Goal: Task Accomplishment & Management: Use online tool/utility

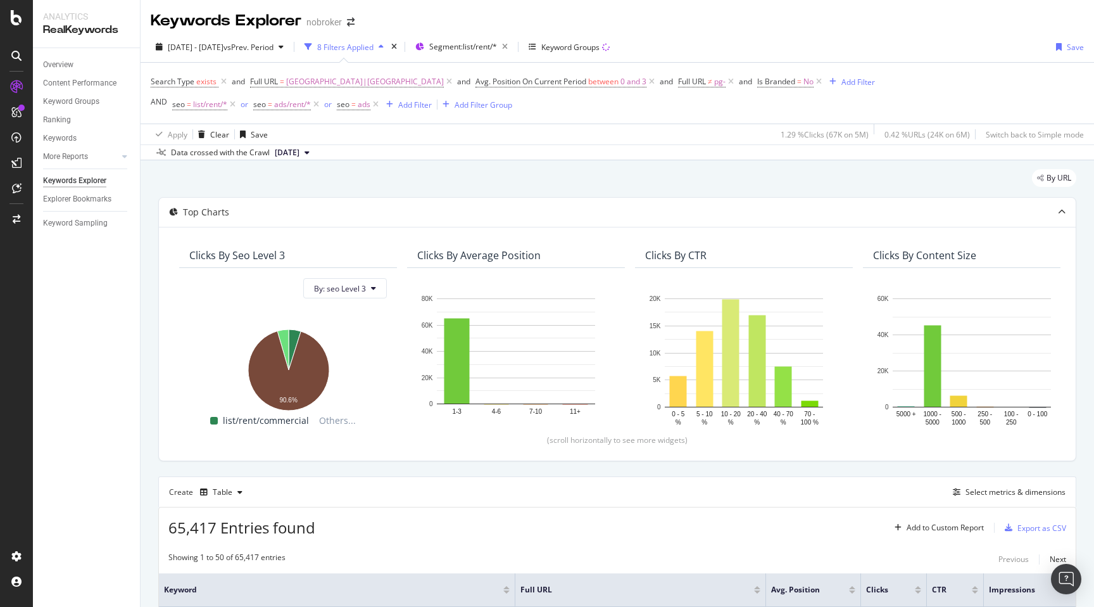
click at [284, 177] on div "By URL" at bounding box center [617, 183] width 918 height 28
click at [341, 181] on div "By URL" at bounding box center [617, 183] width 918 height 28
click at [434, 184] on div "By URL" at bounding box center [617, 183] width 918 height 28
click at [440, 180] on div "By URL" at bounding box center [617, 183] width 918 height 28
click at [463, 176] on div "By URL" at bounding box center [617, 183] width 918 height 28
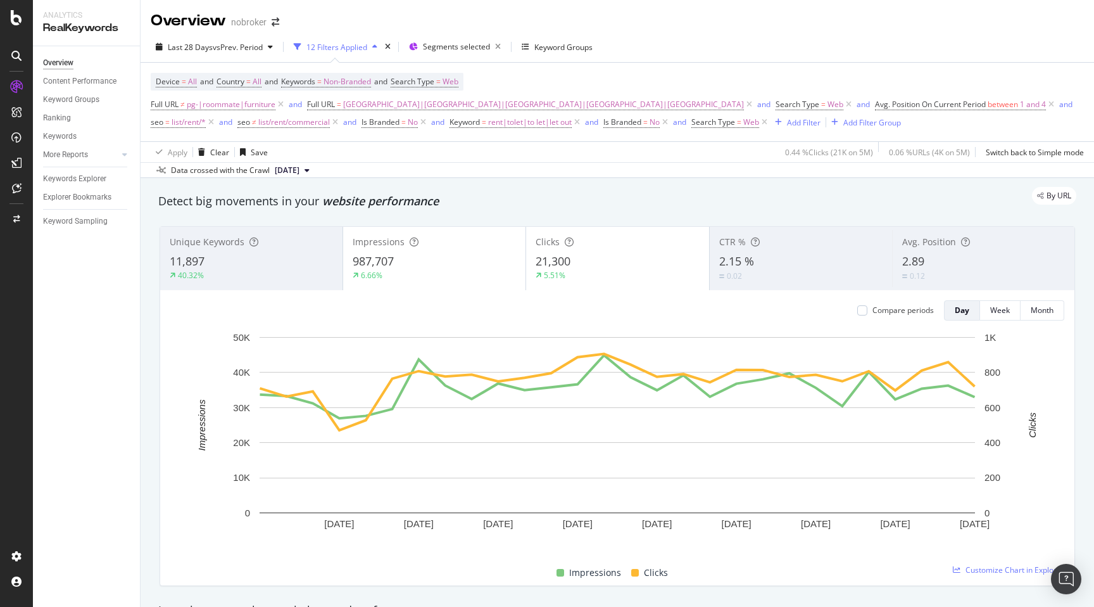
click at [688, 176] on div "Data crossed with the Crawl [DATE]" at bounding box center [617, 169] width 953 height 15
click at [692, 201] on div "By URL" at bounding box center [611, 196] width 931 height 18
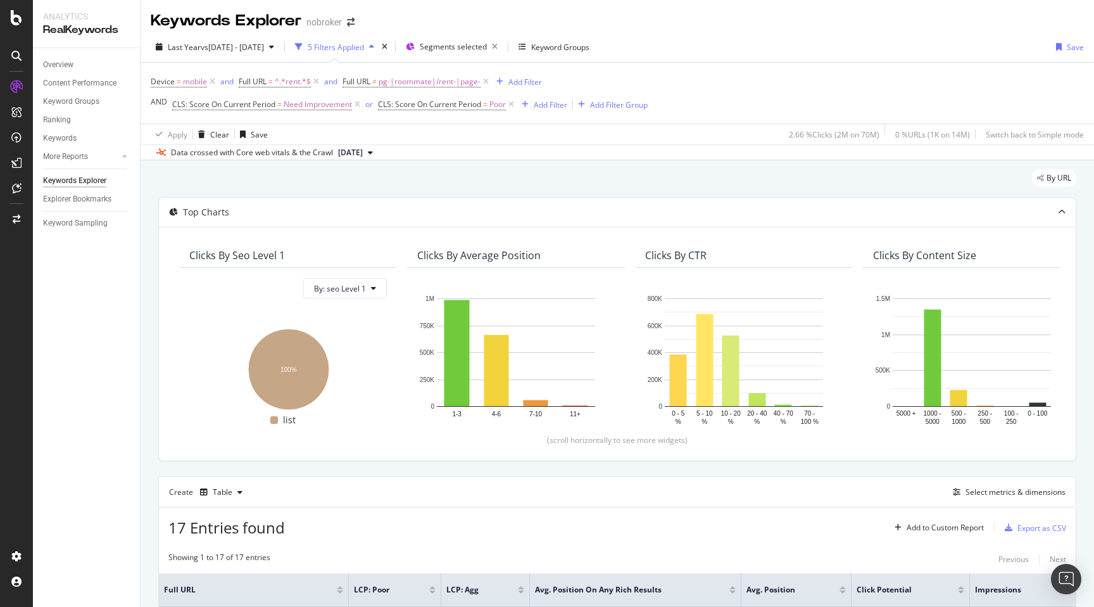
scroll to position [442, 0]
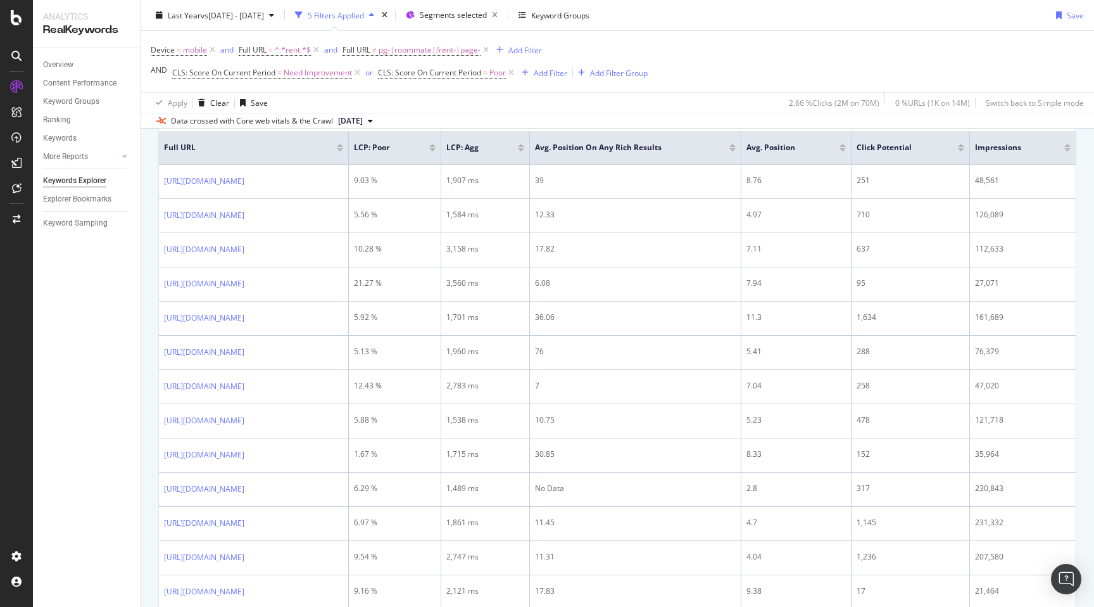
click at [146, 213] on div "By URL Top Charts Clicks By seo Level 1 By: seo Level 1 Hold CMD (⌘) while clic…" at bounding box center [617, 268] width 953 height 1100
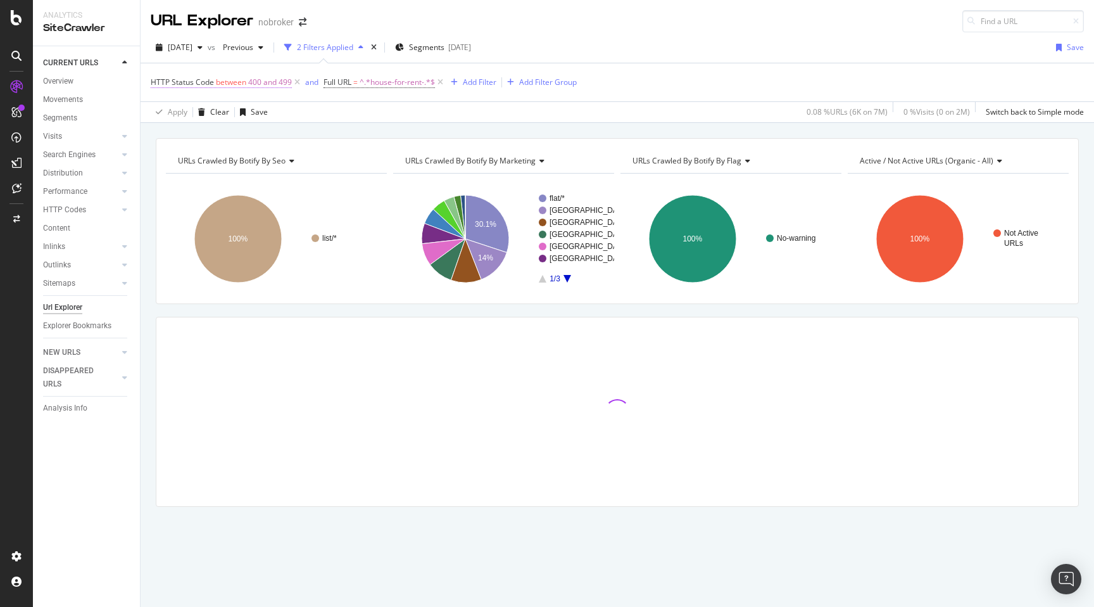
click at [269, 81] on span "400 and 499" at bounding box center [270, 82] width 44 height 18
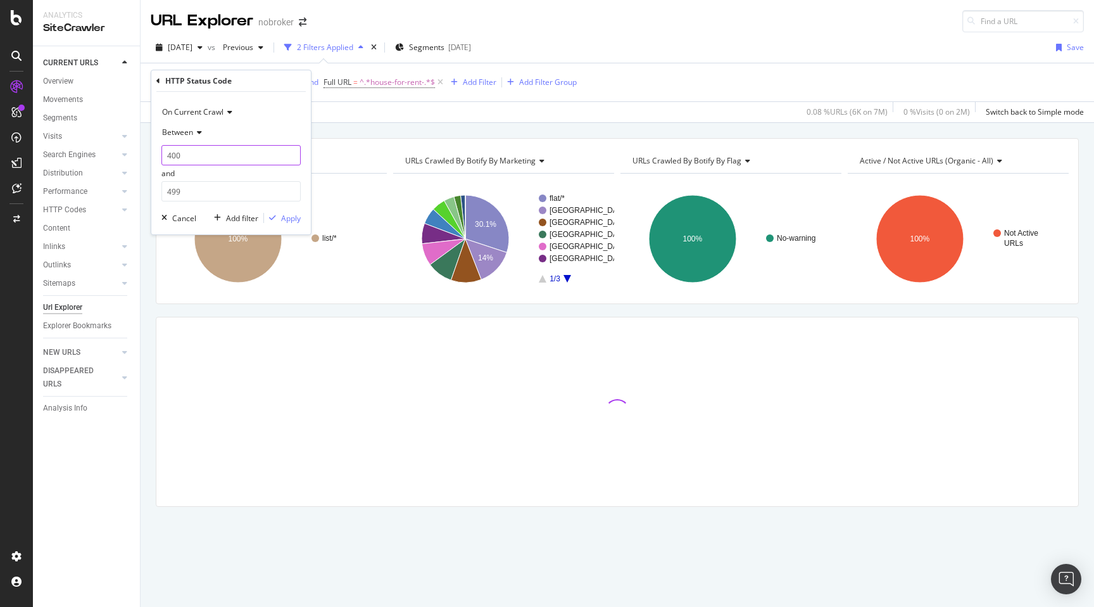
drag, startPoint x: 170, startPoint y: 154, endPoint x: 163, endPoint y: 153, distance: 7.7
click at [163, 153] on input "400" at bounding box center [230, 155] width 139 height 20
type input "300"
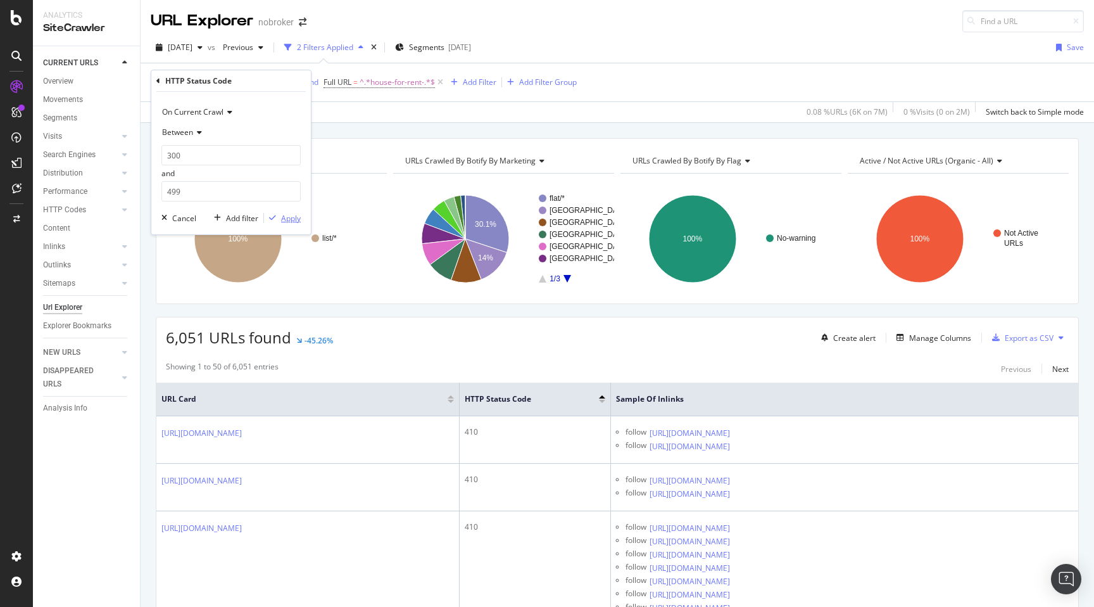
click at [284, 220] on div "Apply" at bounding box center [291, 218] width 20 height 11
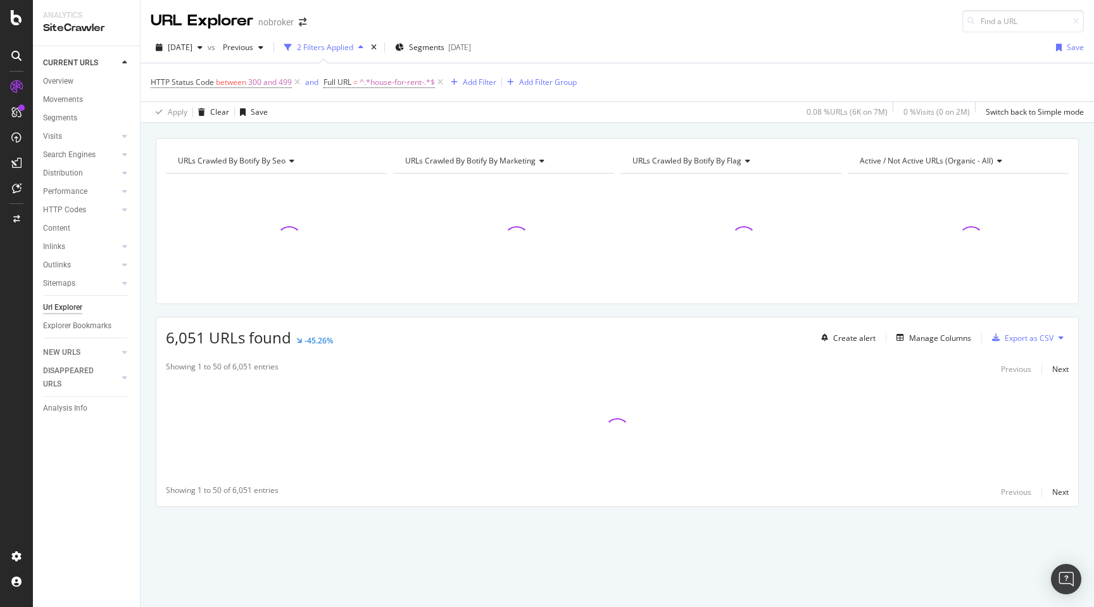
click at [470, 128] on div "URLs Crawled By Botify By seo Chart (by Value) Table Expand Export as CSV Expor…" at bounding box center [617, 138] width 953 height 30
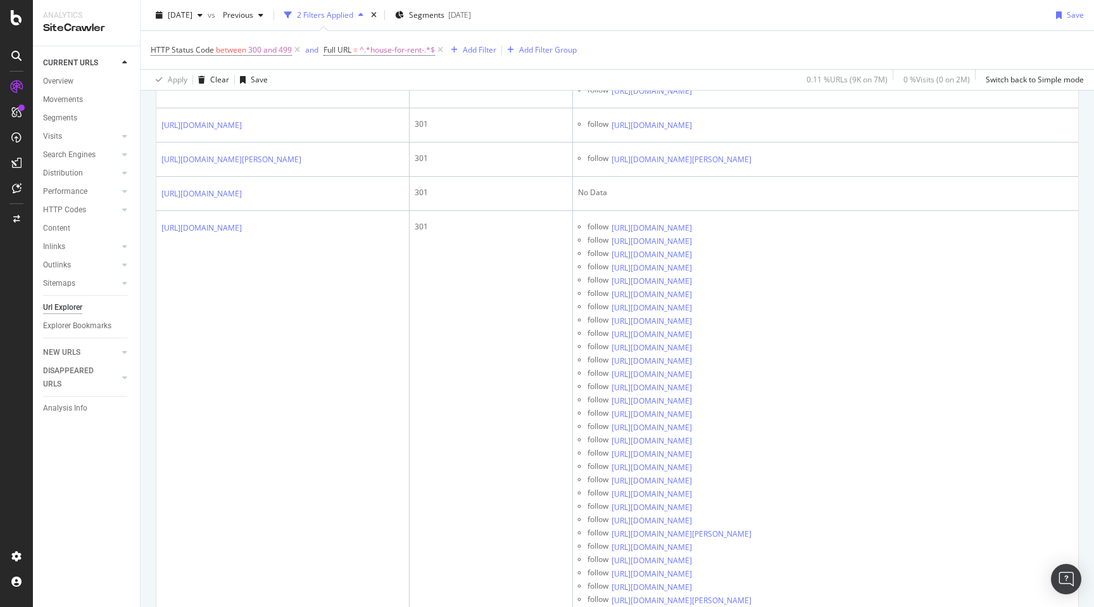
scroll to position [2438, 0]
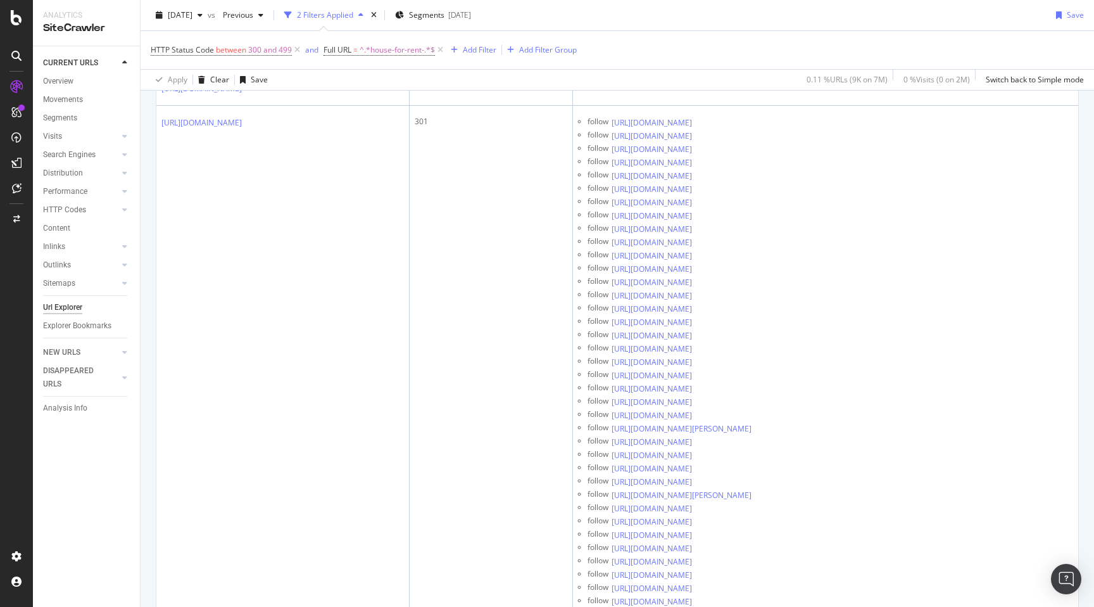
drag, startPoint x: 610, startPoint y: 374, endPoint x: 746, endPoint y: 389, distance: 136.3
copy link "https://www.nobroker.in/property/1-rk-apartment-for-rent-in-gudimalkapur-hydera…"
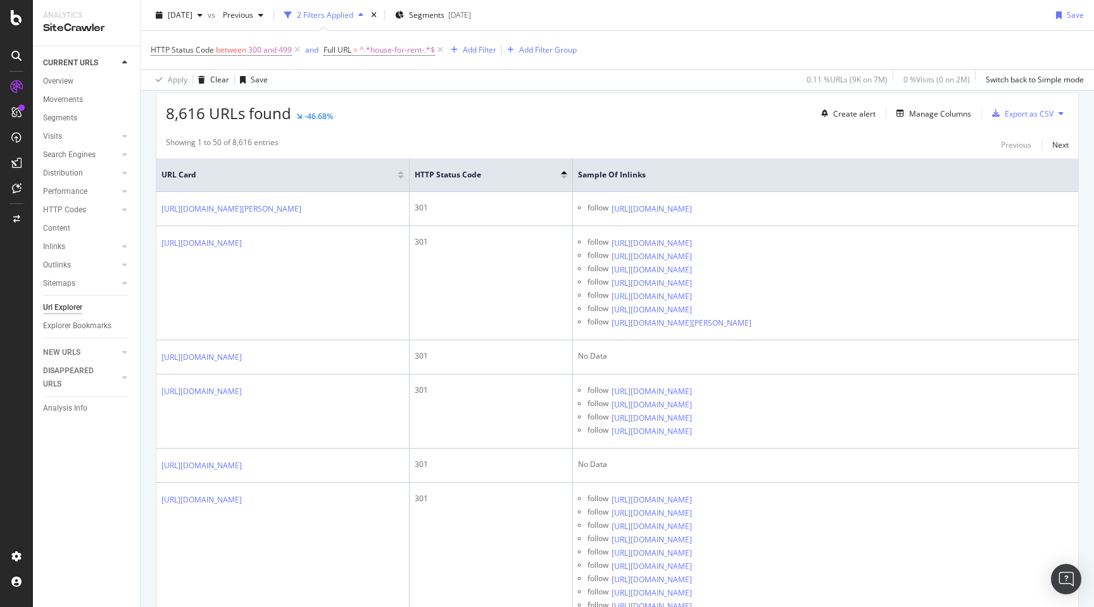
scroll to position [37, 0]
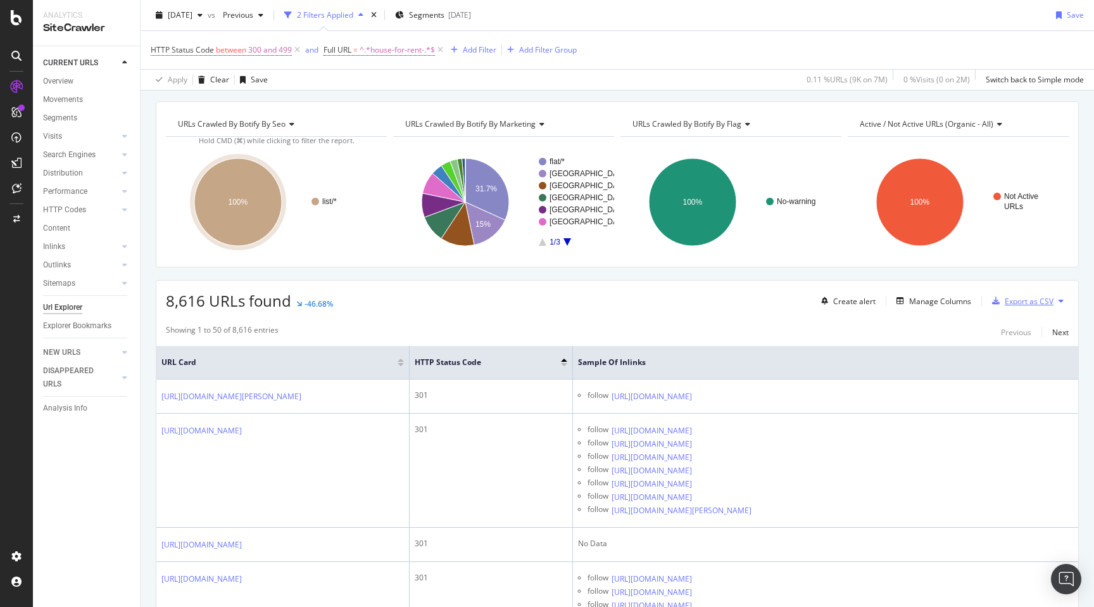
click at [1034, 301] on div "Export as CSV" at bounding box center [1029, 301] width 49 height 11
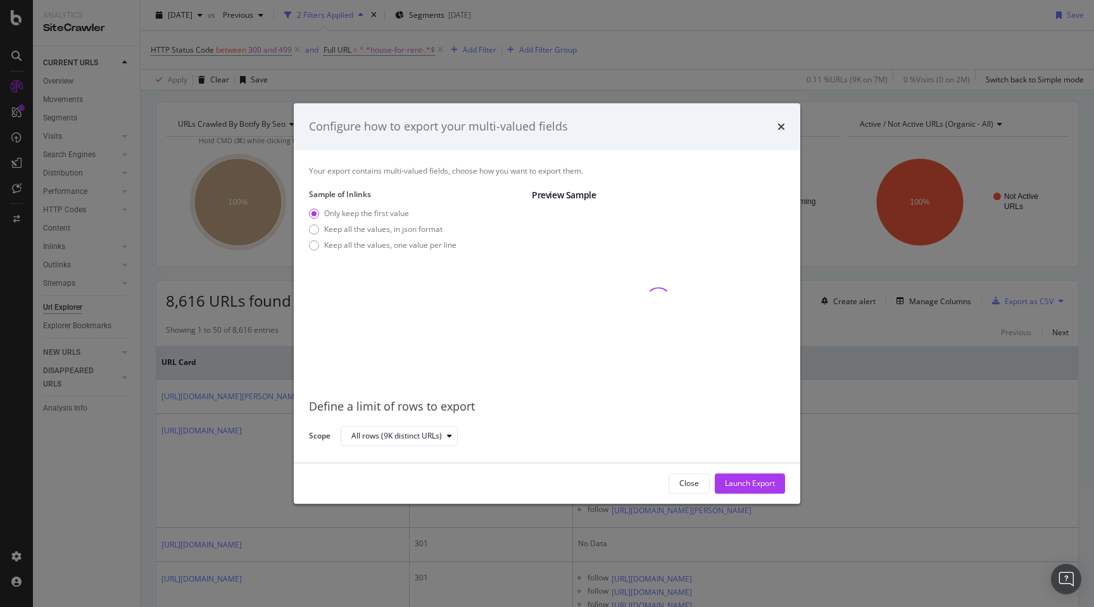
click at [785, 126] on div "Configure how to export your multi-valued fields" at bounding box center [547, 126] width 507 height 47
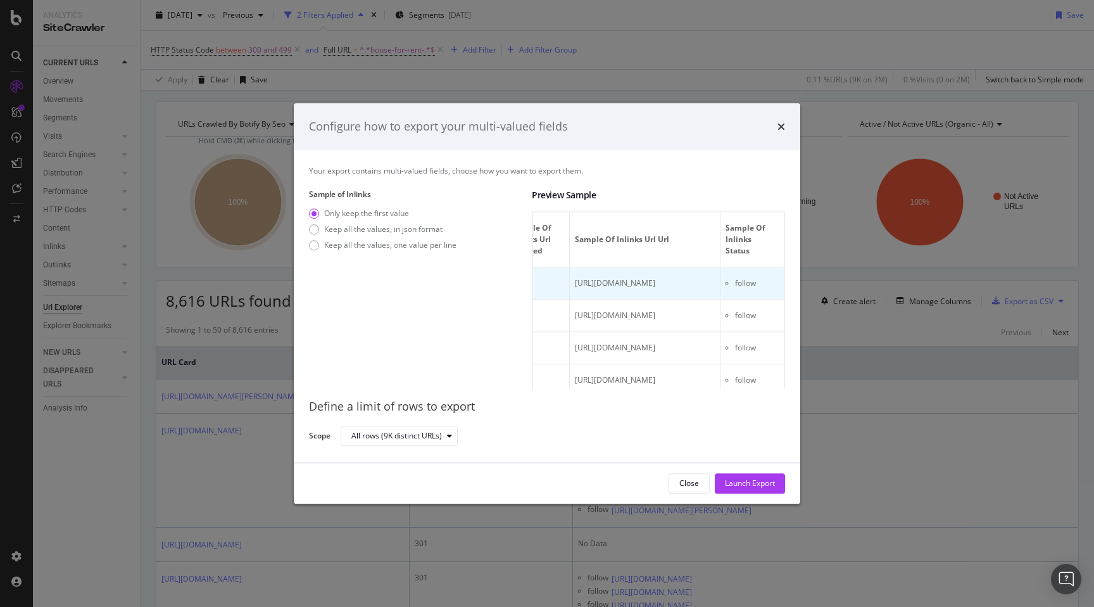
scroll to position [0, 797]
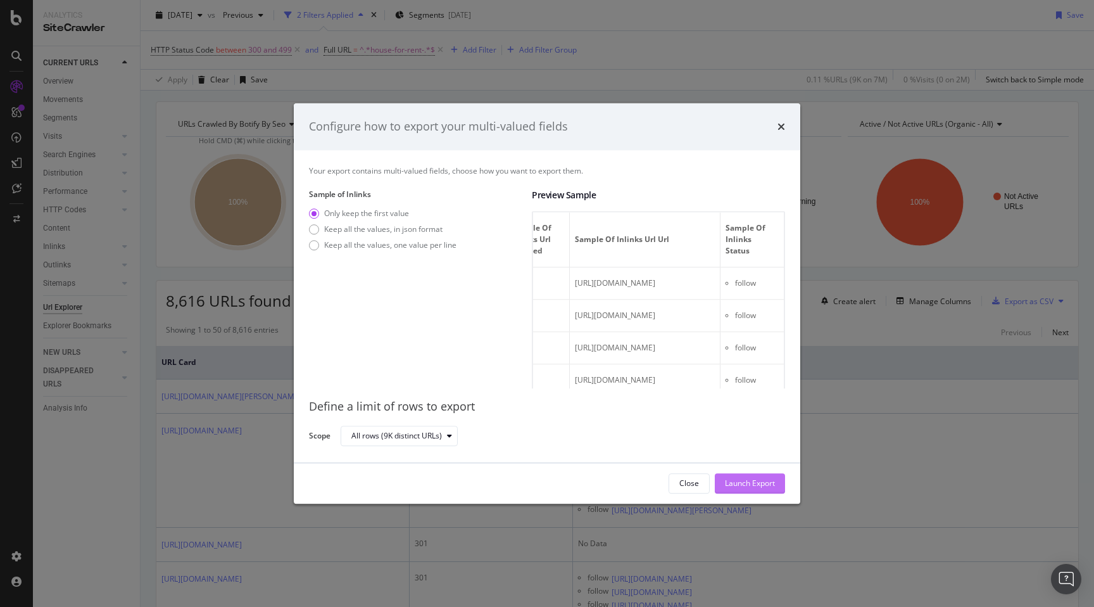
click at [762, 487] on div "Launch Export" at bounding box center [750, 482] width 50 height 11
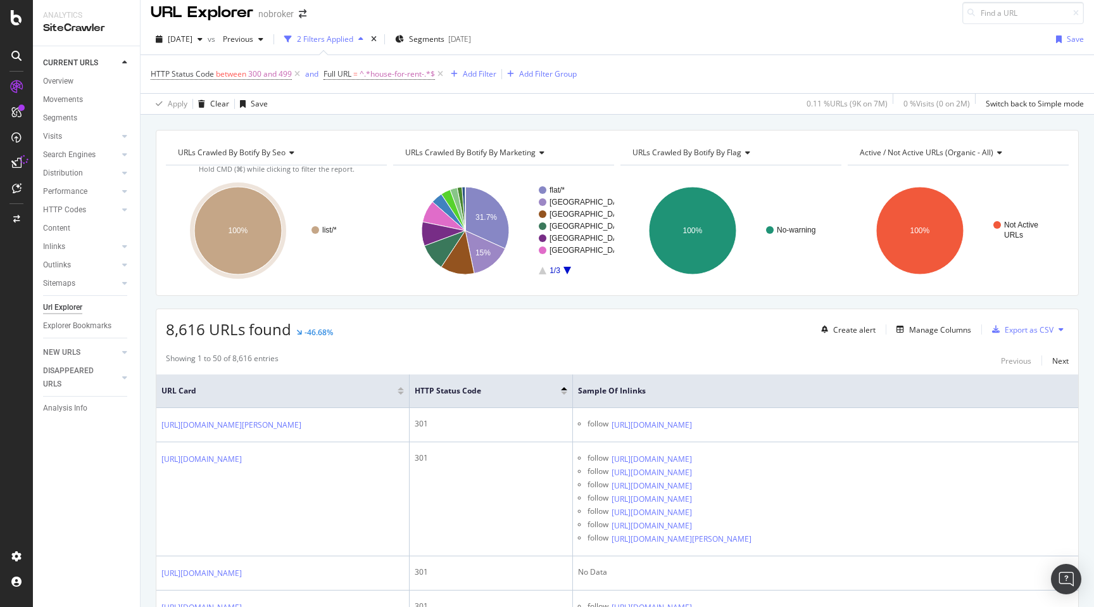
scroll to position [0, 0]
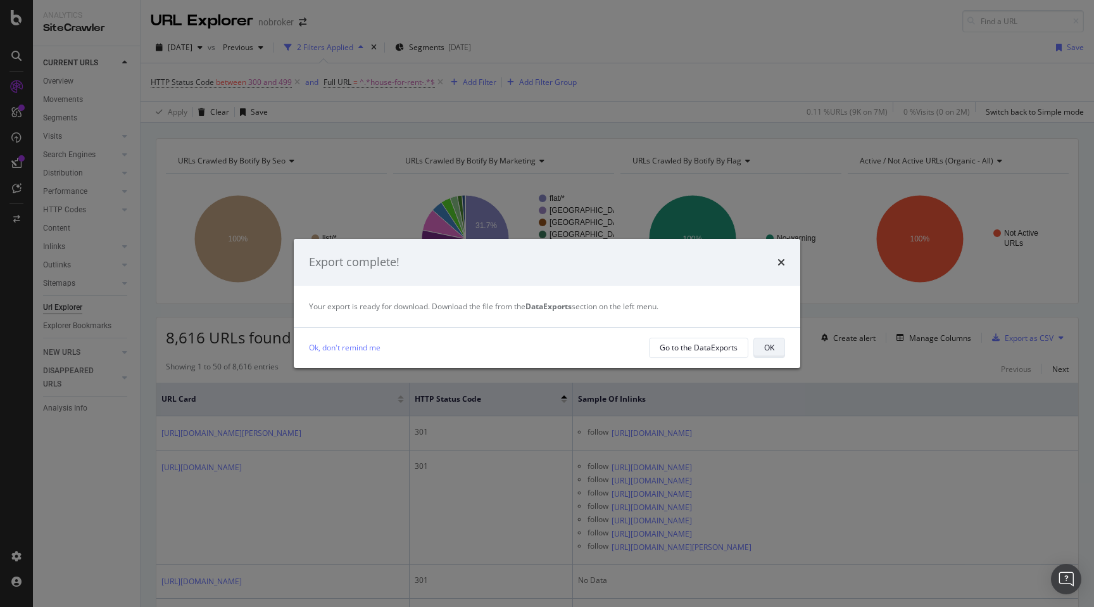
click at [771, 349] on div "OK" at bounding box center [769, 347] width 10 height 11
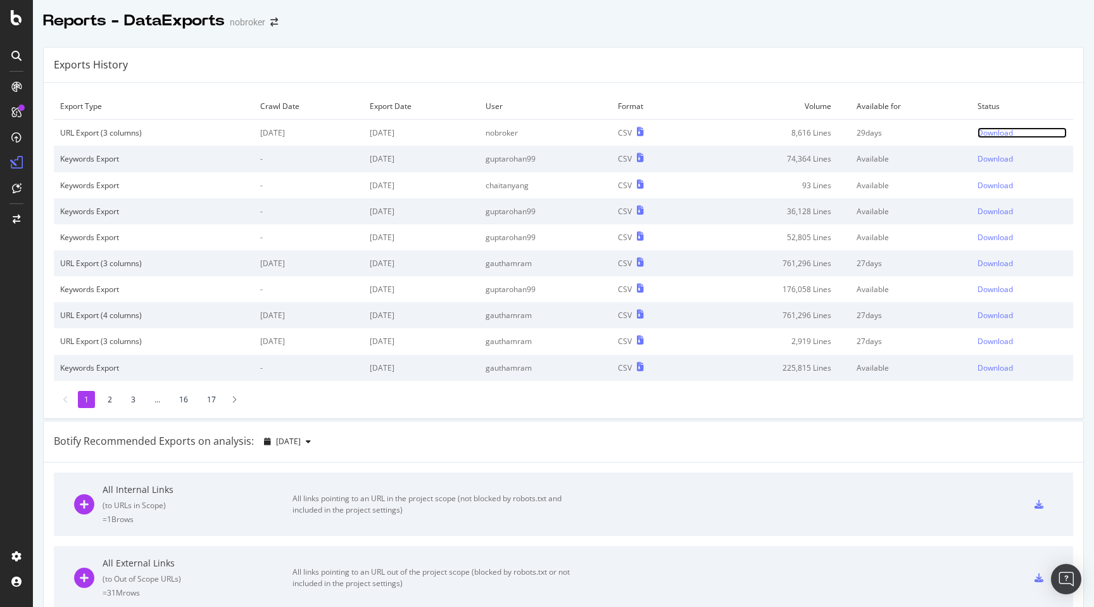
click at [996, 136] on div "Download" at bounding box center [995, 132] width 35 height 11
click at [993, 9] on div "Reports - DataExports nobroker" at bounding box center [563, 16] width 1061 height 32
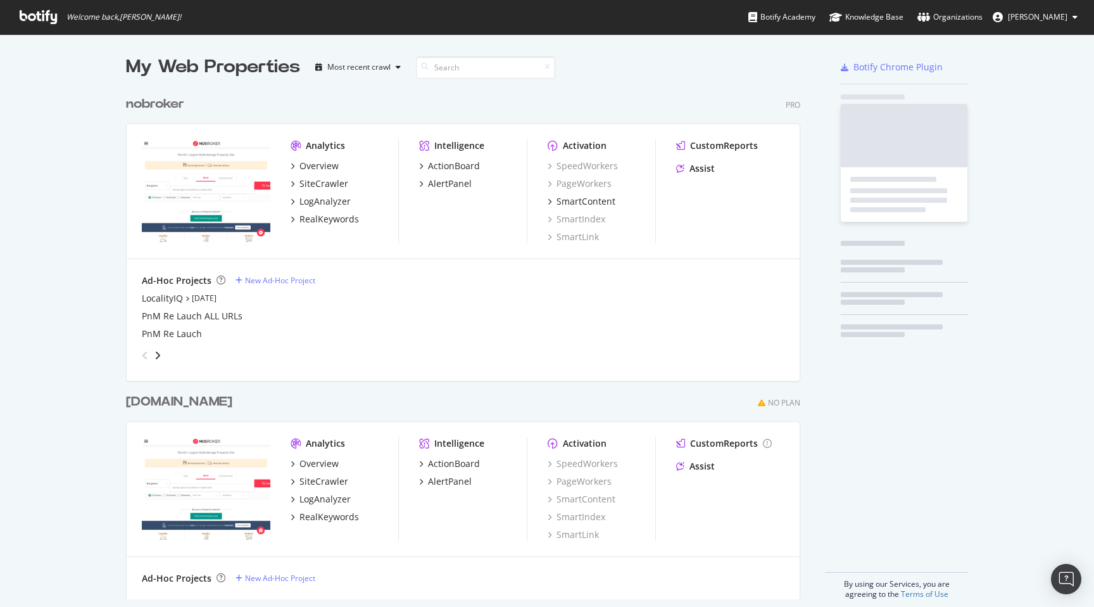
scroll to position [519, 684]
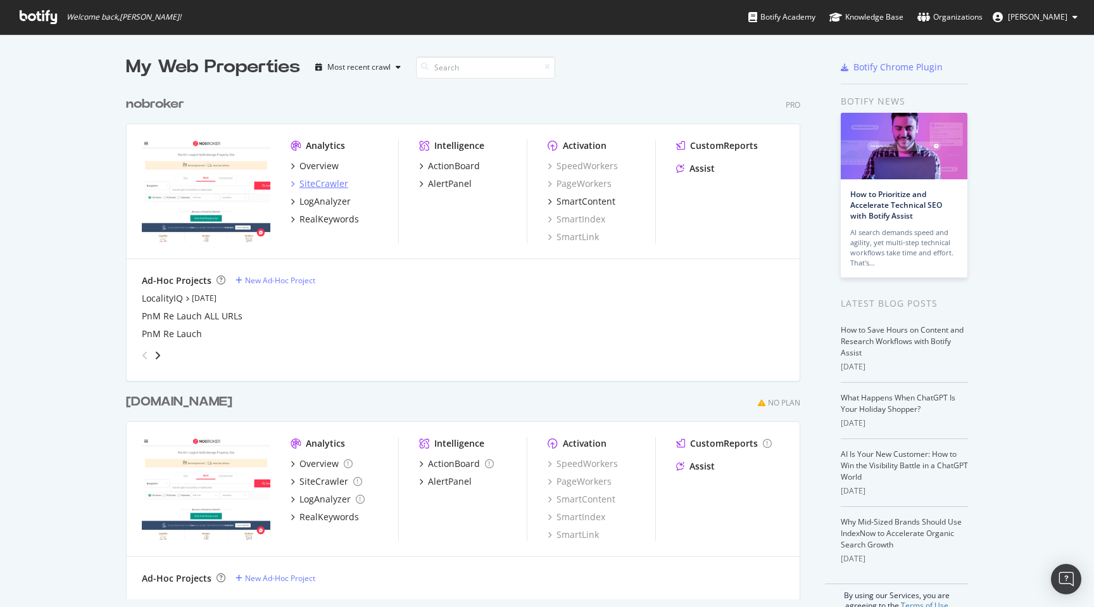
click at [315, 186] on div "SiteCrawler" at bounding box center [323, 183] width 49 height 13
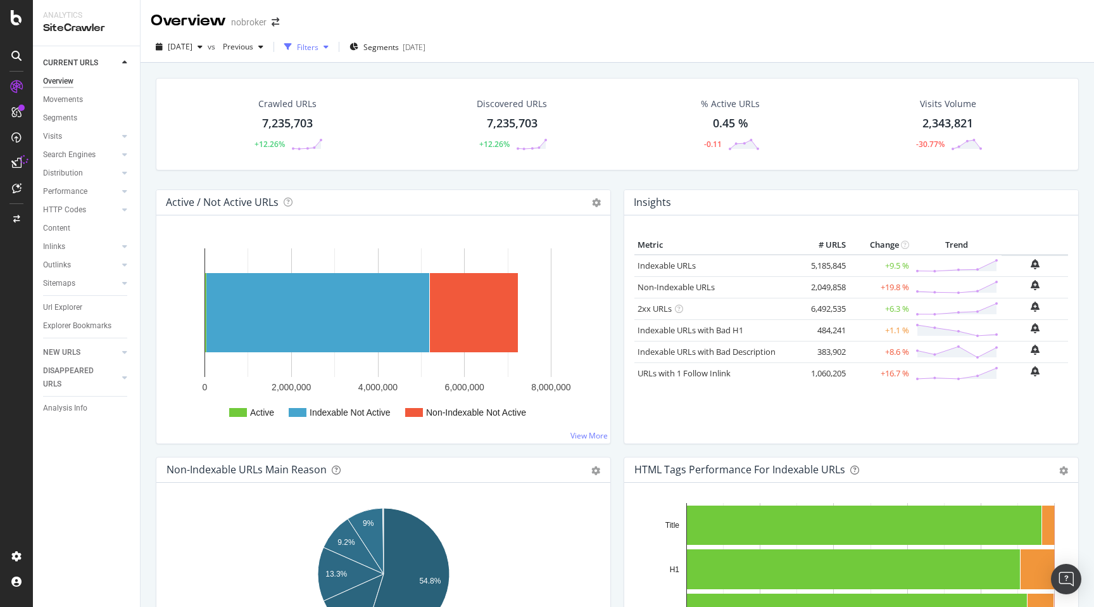
click at [322, 37] on div "Filters" at bounding box center [306, 46] width 54 height 19
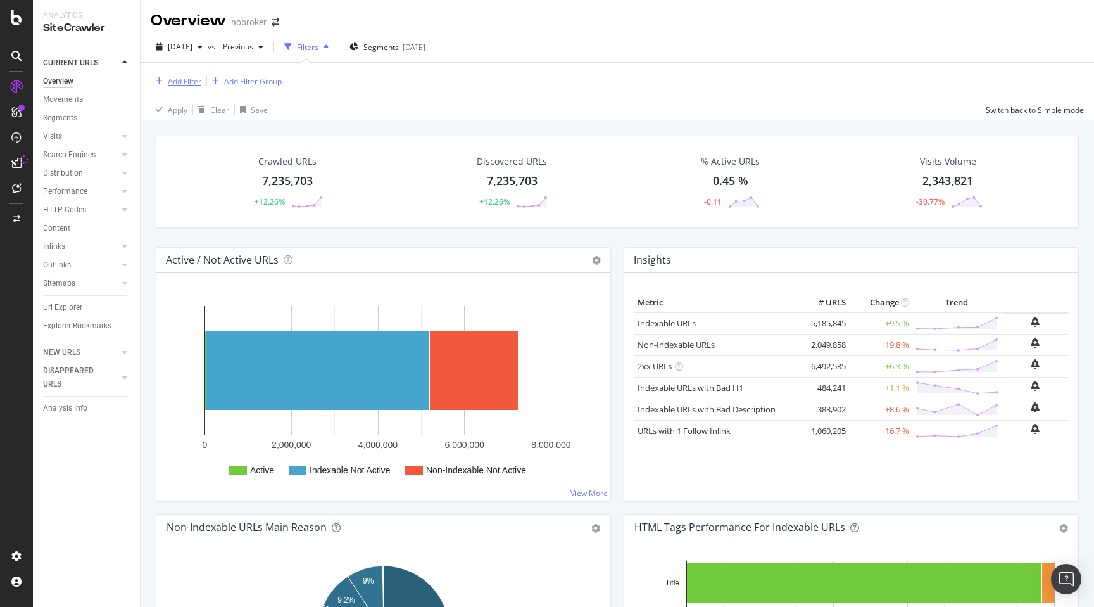
click at [176, 80] on div "Add Filter" at bounding box center [185, 81] width 34 height 11
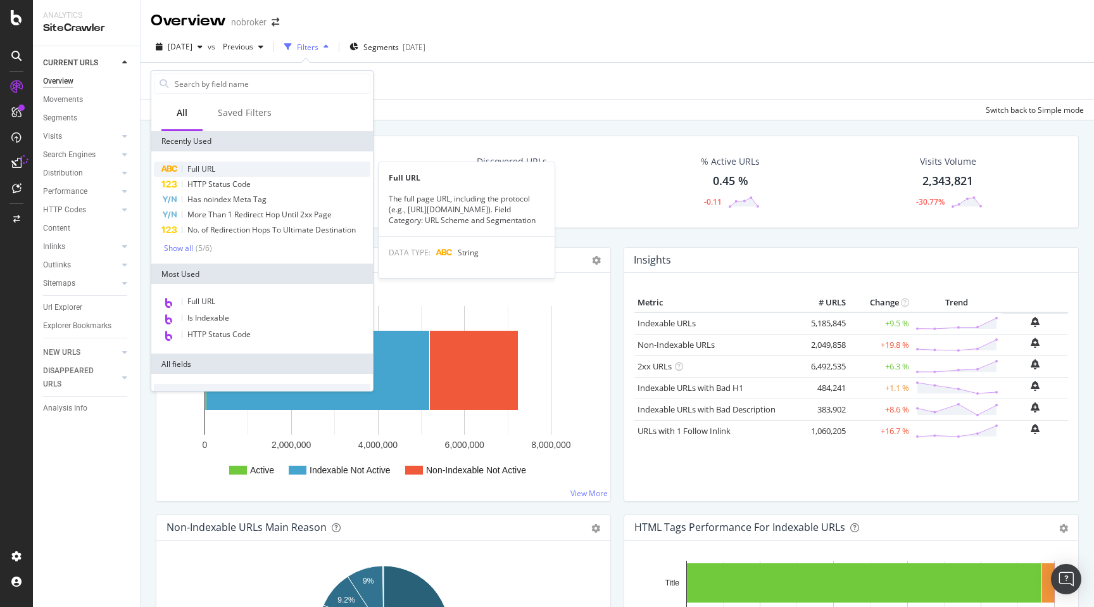
click at [201, 168] on span "Full URL" at bounding box center [201, 168] width 28 height 11
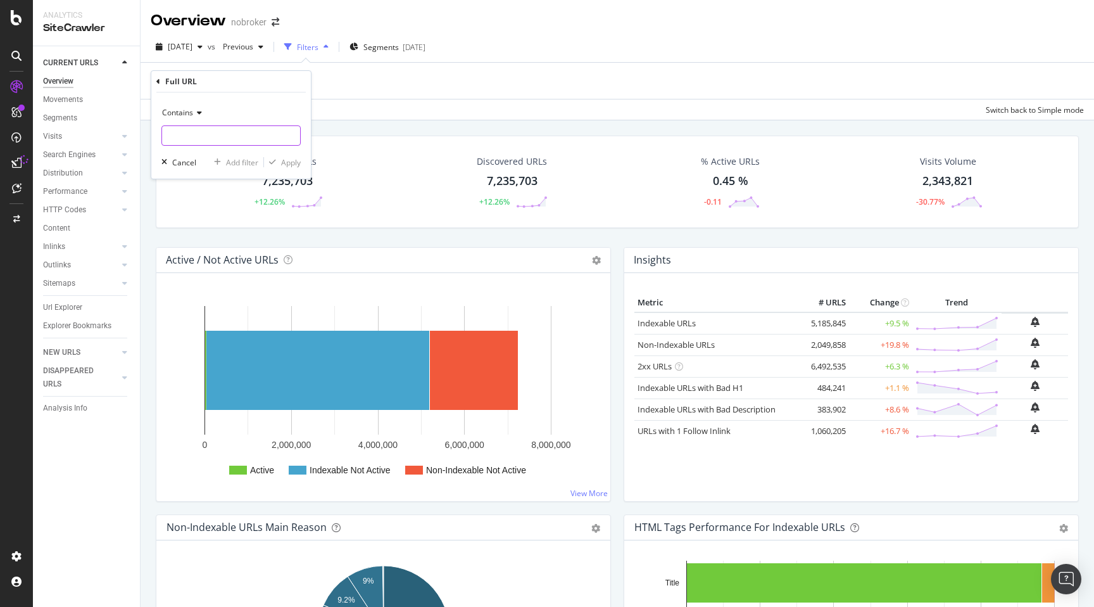
click at [189, 140] on input "text" at bounding box center [231, 135] width 138 height 20
type input "prophub"
click at [283, 160] on div "Apply" at bounding box center [291, 162] width 20 height 11
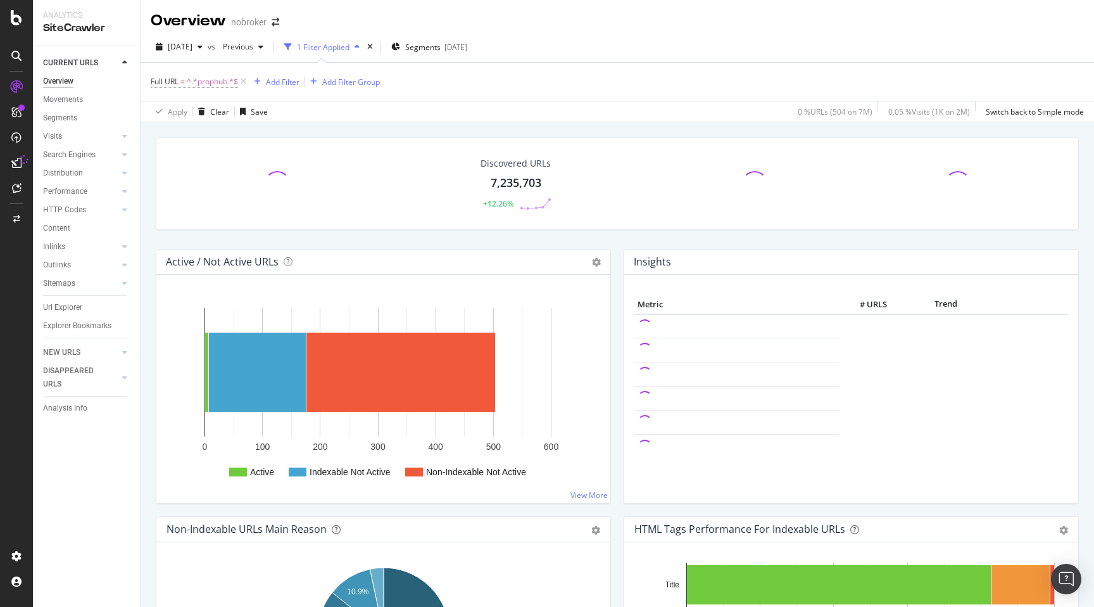
click at [148, 191] on div "Discovered URLs 7,235,703 +12.26% Active / Not Active URLs Chart (by Value) Cha…" at bounding box center [617, 425] width 953 height 607
click at [152, 300] on div "Active / Not Active URLs Chart (by Value) Chart (by Percentage) Table Expand Ex…" at bounding box center [383, 382] width 468 height 267
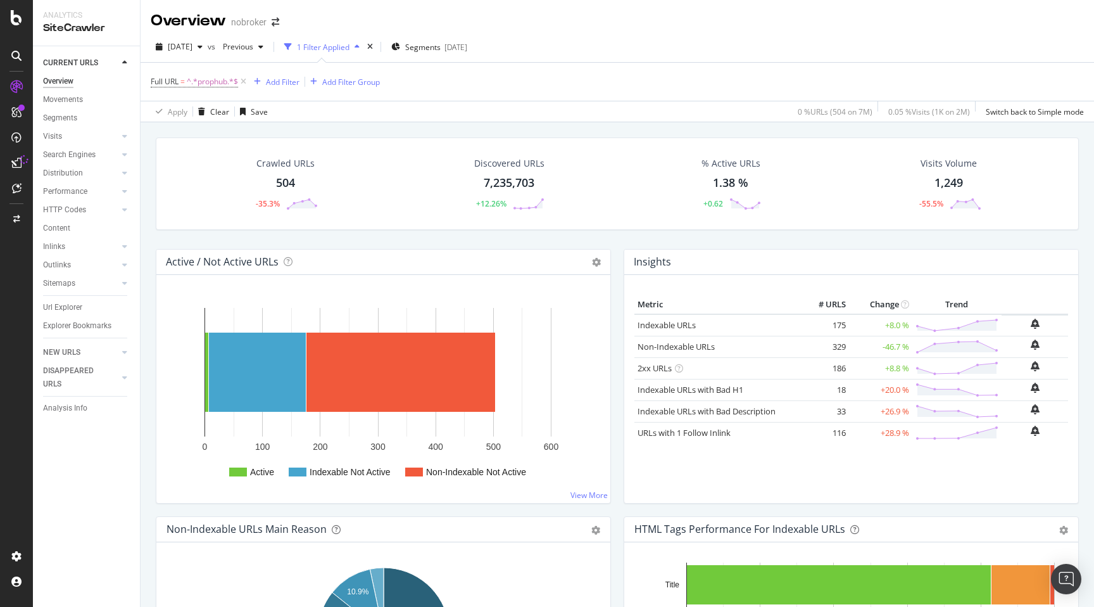
click at [286, 180] on div "504" at bounding box center [285, 183] width 19 height 16
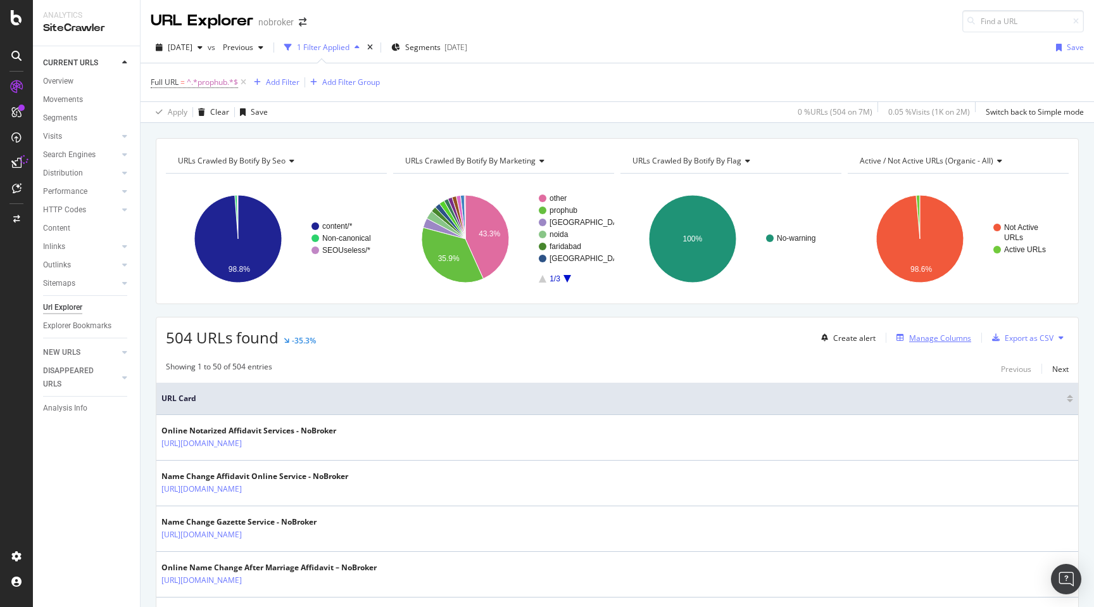
click at [941, 334] on div "Manage Columns" at bounding box center [940, 337] width 62 height 11
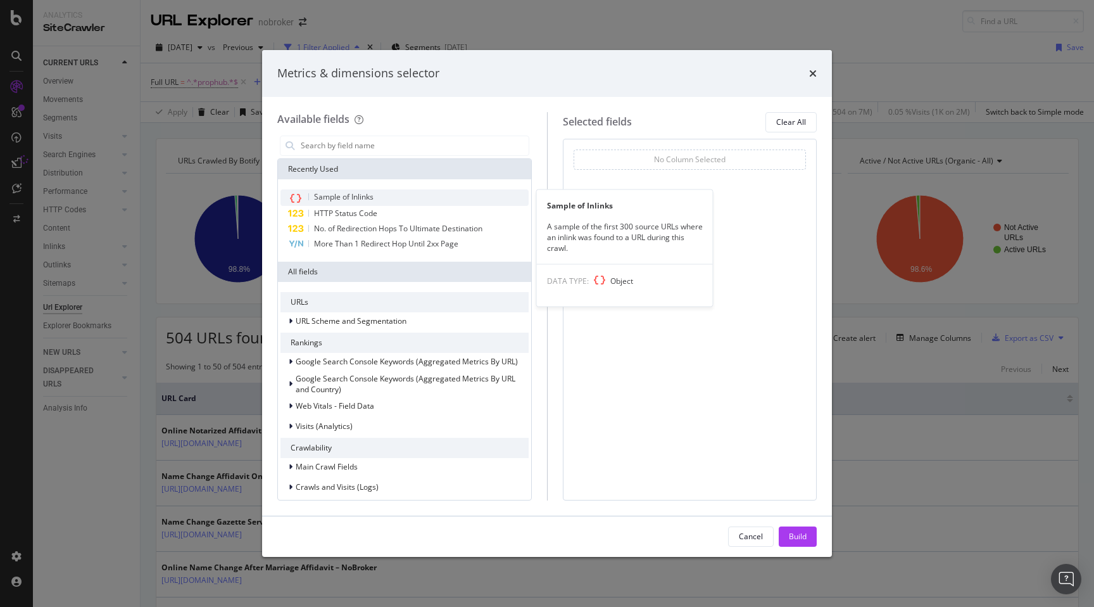
click at [377, 189] on div "Sample of Inlinks" at bounding box center [404, 197] width 248 height 16
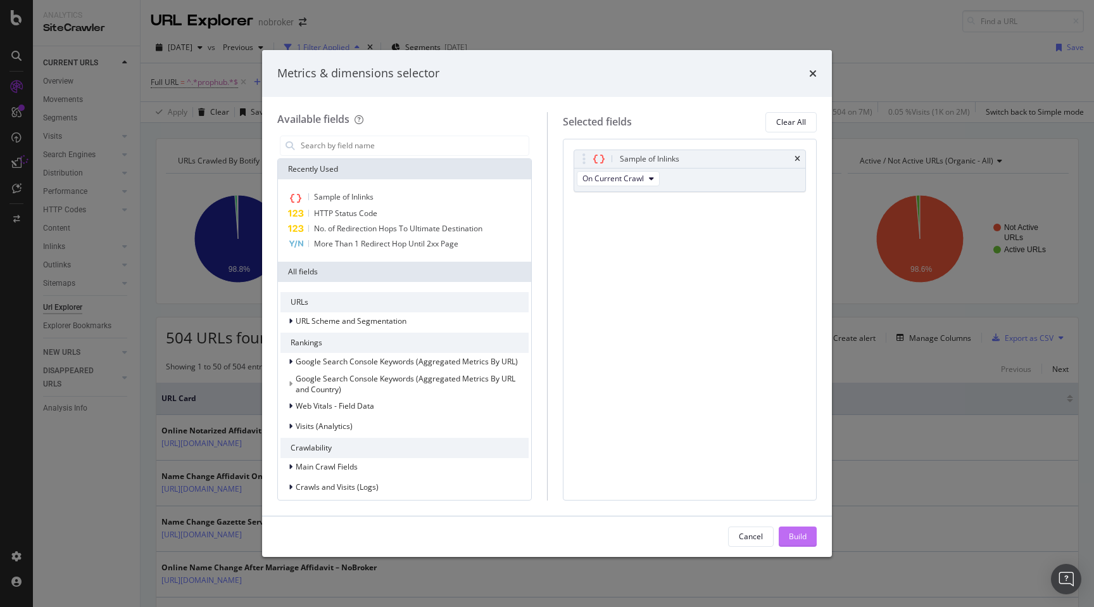
click at [799, 543] on div "Build" at bounding box center [798, 536] width 18 height 19
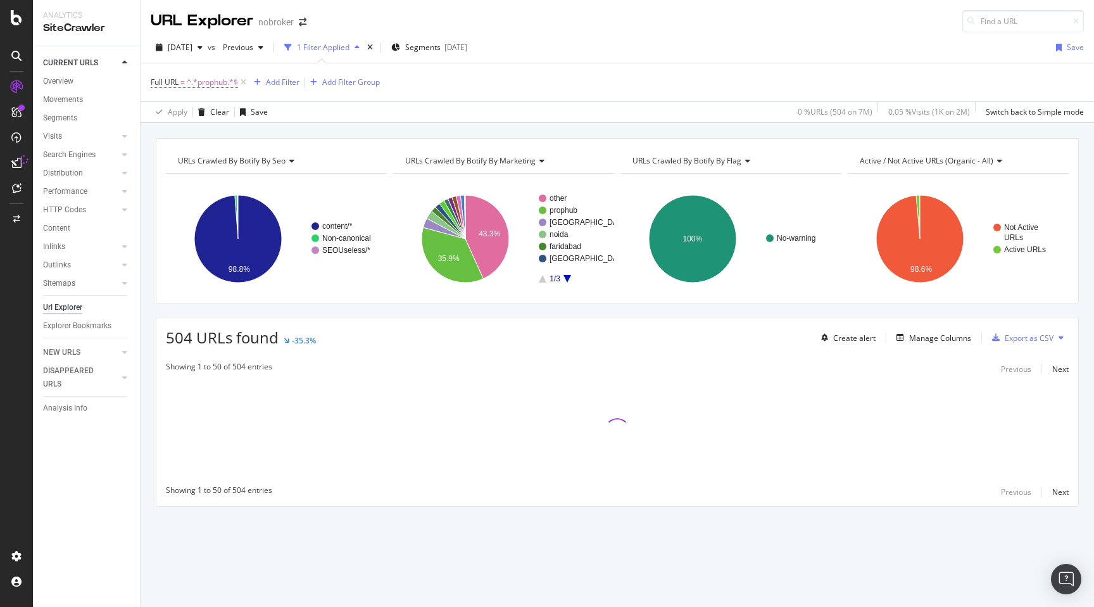
click at [148, 358] on div "URLs Crawled By Botify By seo Chart (by Value) Table Expand Export as CSV Expor…" at bounding box center [617, 344] width 953 height 413
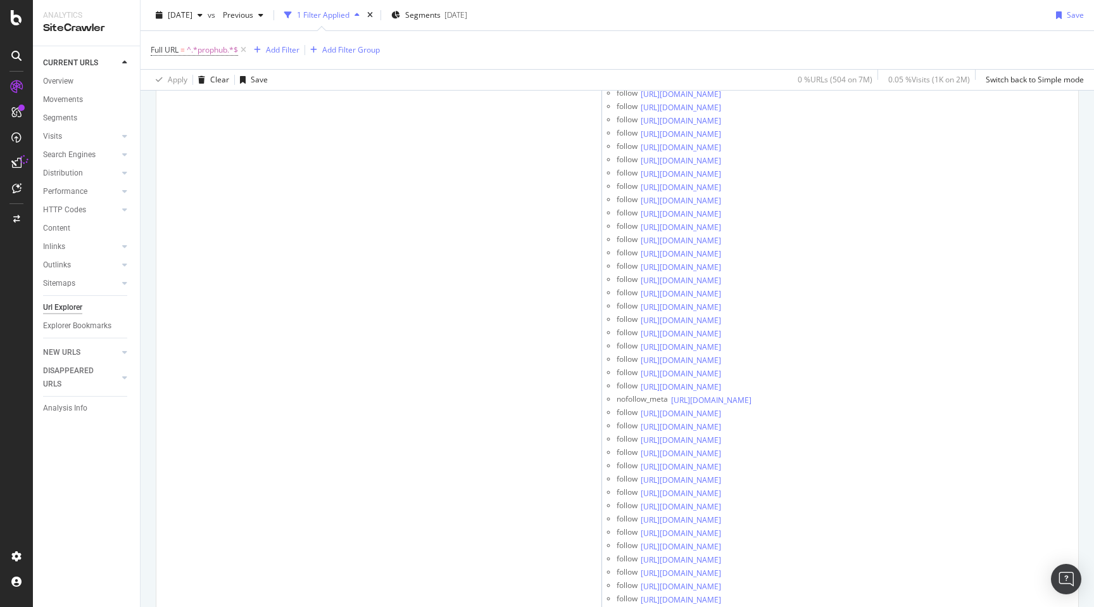
scroll to position [50611, 0]
click at [210, 47] on span "^.*prophub.*$" at bounding box center [212, 50] width 51 height 18
click at [427, 60] on div "Full URL = ^.*prophub.*$ Add Filter Add Filter Group" at bounding box center [617, 50] width 933 height 38
click at [290, 54] on div "Add Filter" at bounding box center [283, 49] width 34 height 11
click at [496, 54] on div "Full URL = ^.*prophub.*$ Add Filter Add Filter Group" at bounding box center [617, 50] width 933 height 38
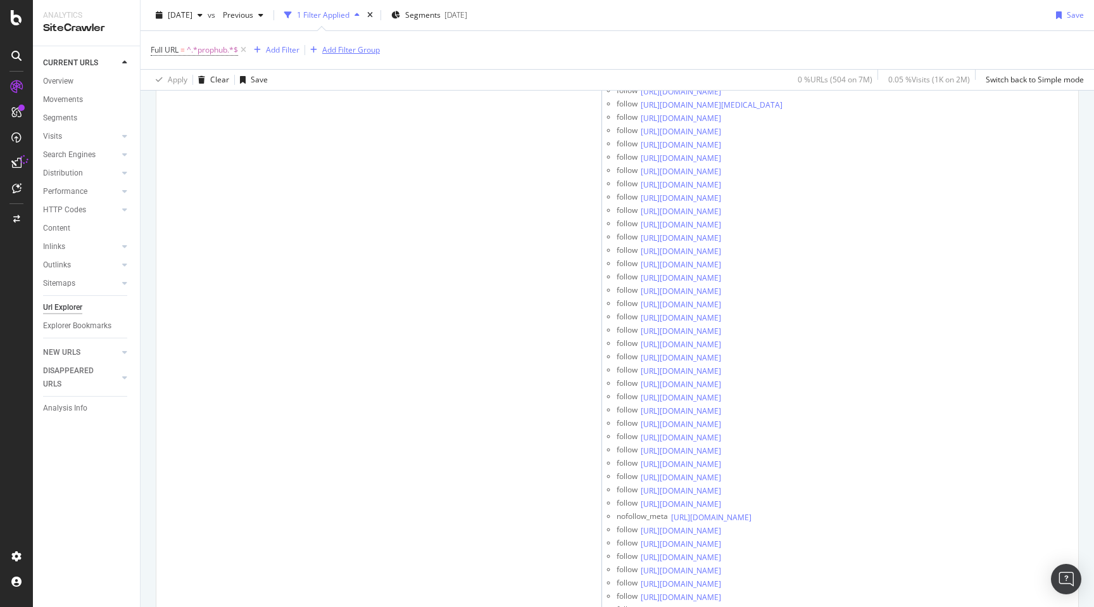
click at [368, 49] on div "Add Filter Group" at bounding box center [351, 49] width 58 height 11
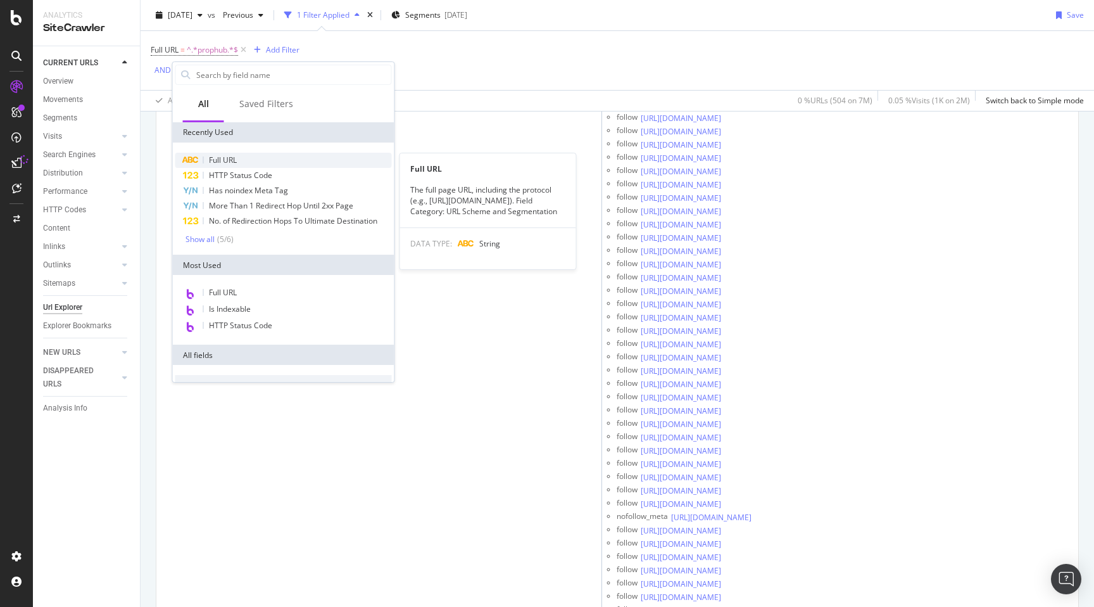
click at [225, 158] on span "Full URL" at bounding box center [223, 159] width 28 height 11
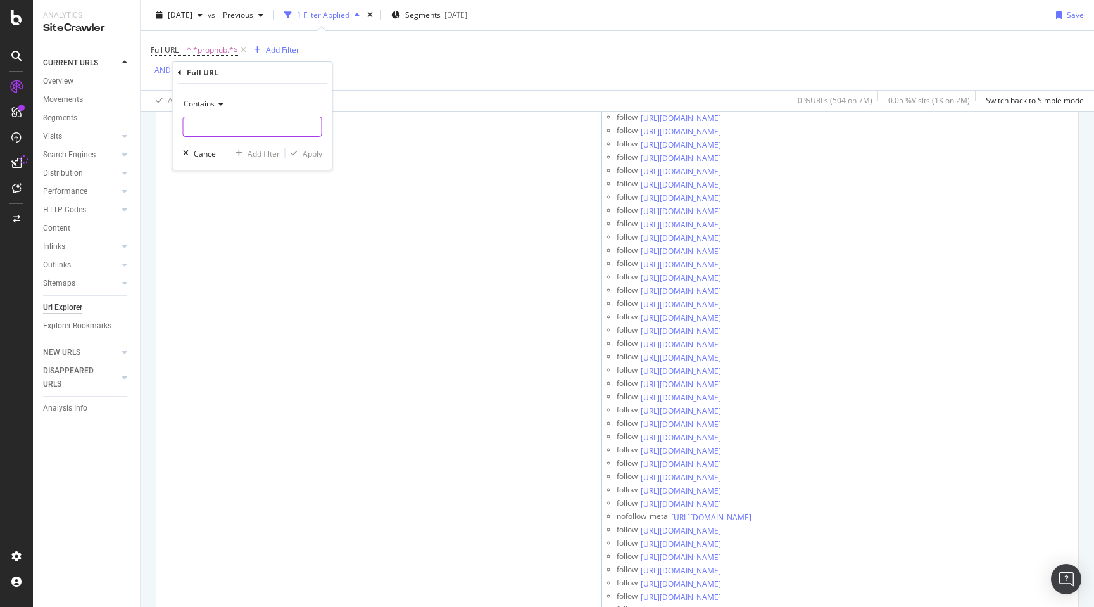
click at [217, 121] on input "text" at bounding box center [253, 126] width 138 height 20
type input "?"
click at [311, 153] on div "Apply" at bounding box center [313, 153] width 20 height 11
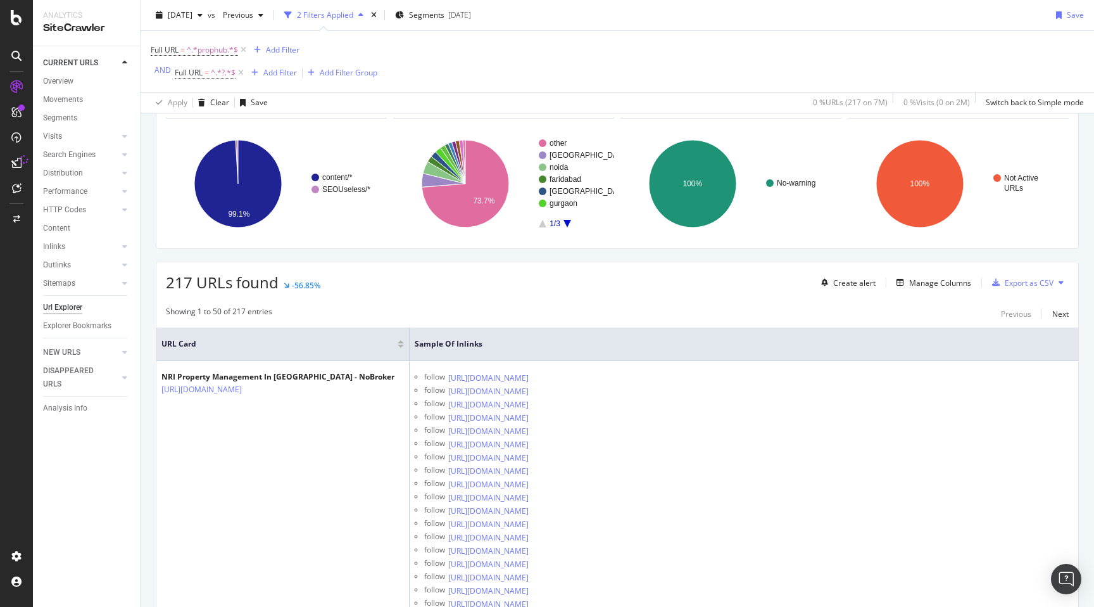
scroll to position [68, 0]
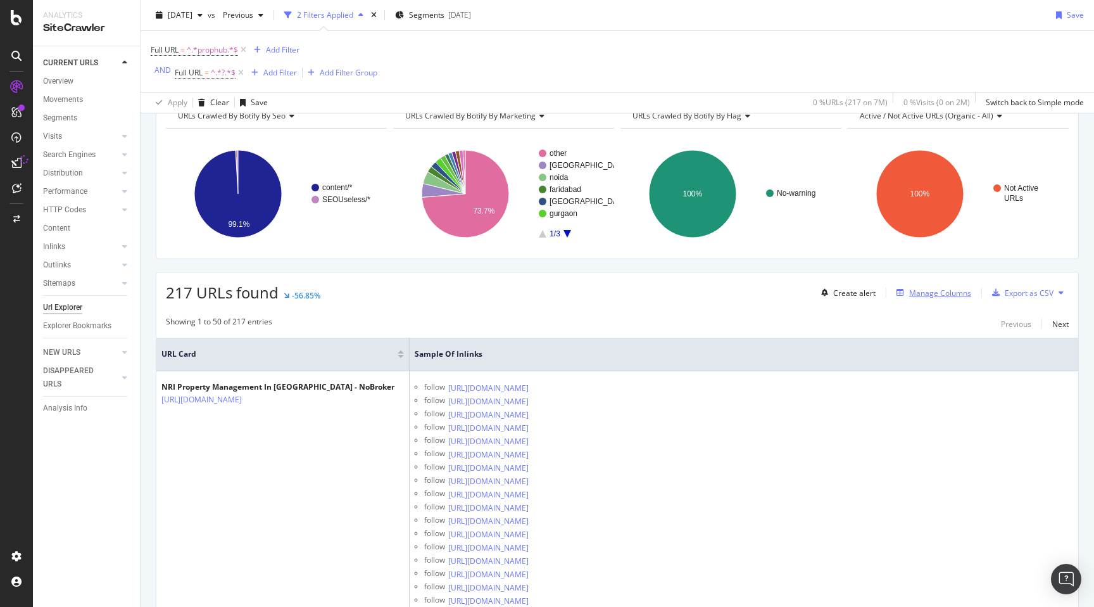
click at [948, 293] on div "Manage Columns" at bounding box center [940, 292] width 62 height 11
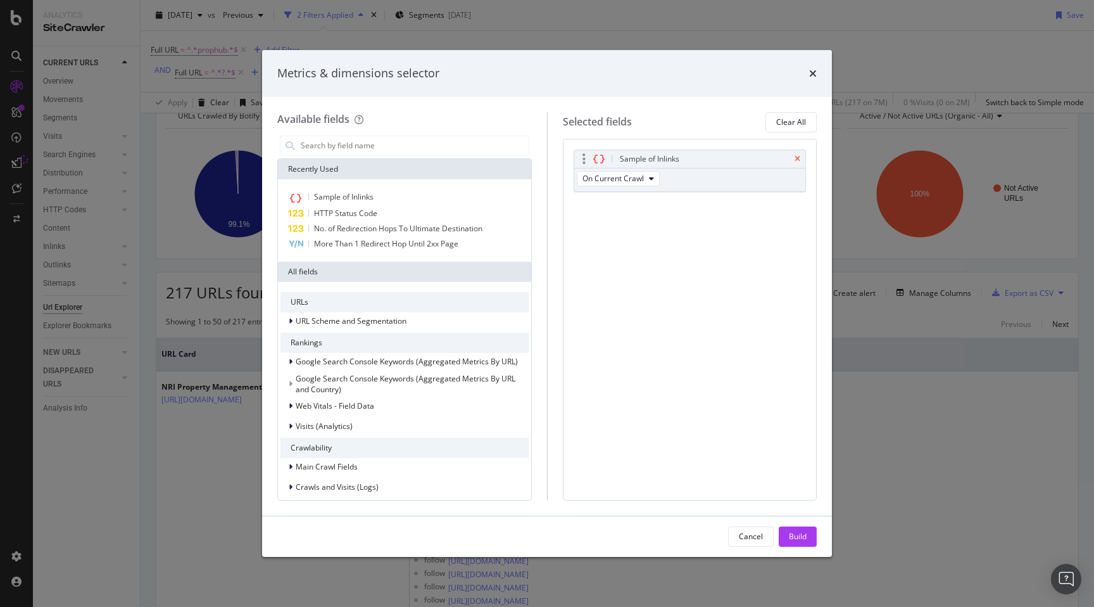
click at [798, 158] on icon "times" at bounding box center [798, 159] width 6 height 8
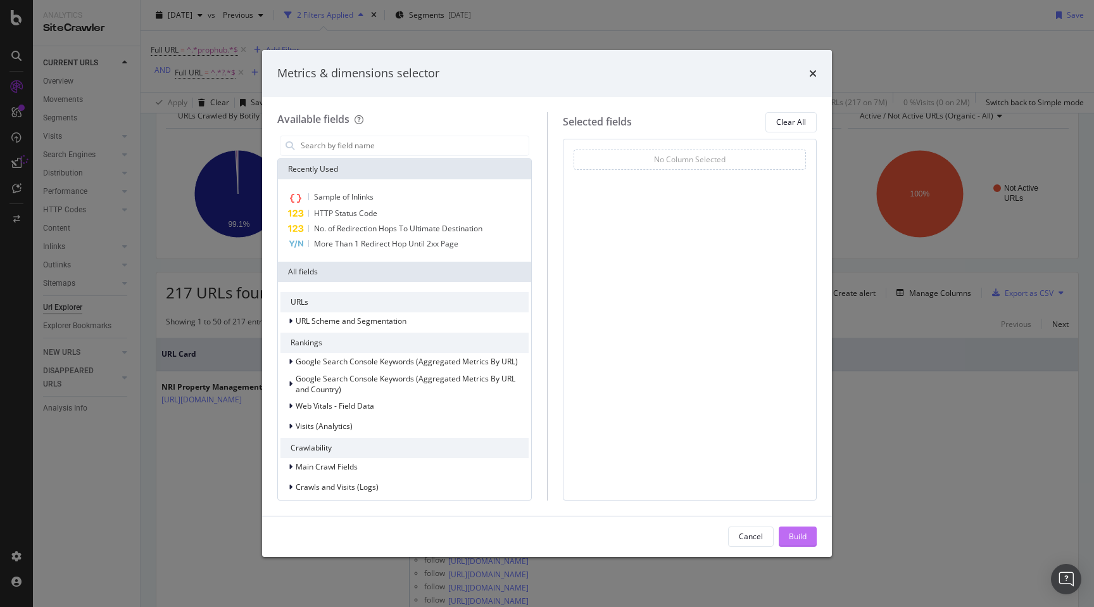
click at [795, 544] on div "Build" at bounding box center [798, 536] width 18 height 19
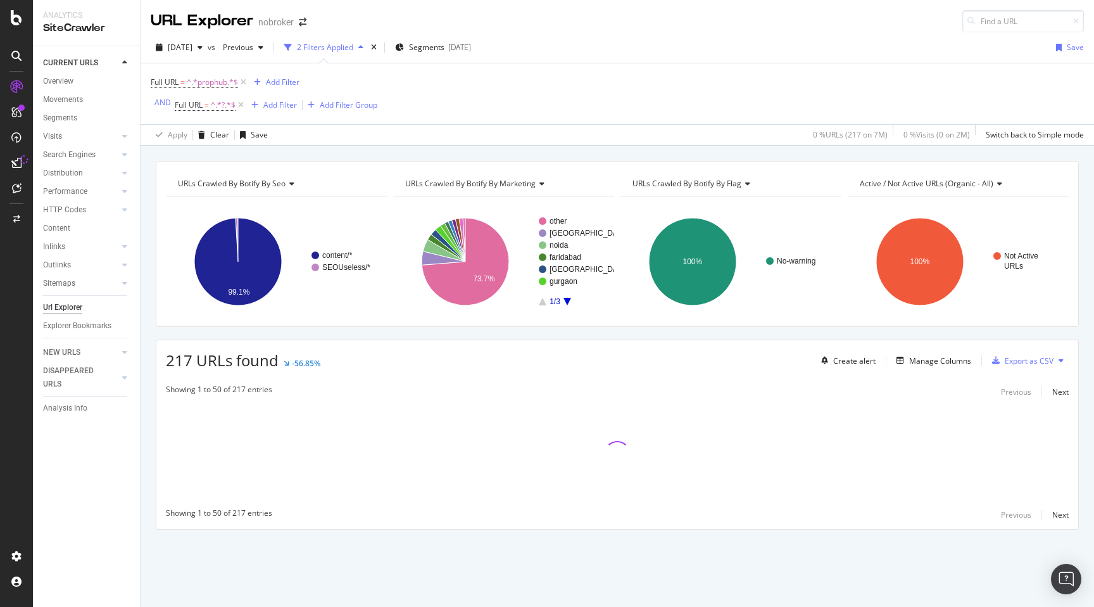
click at [148, 341] on div "URLs Crawled By Botify By seo Chart (by Value) Table Expand Export as CSV Expor…" at bounding box center [617, 367] width 953 height 413
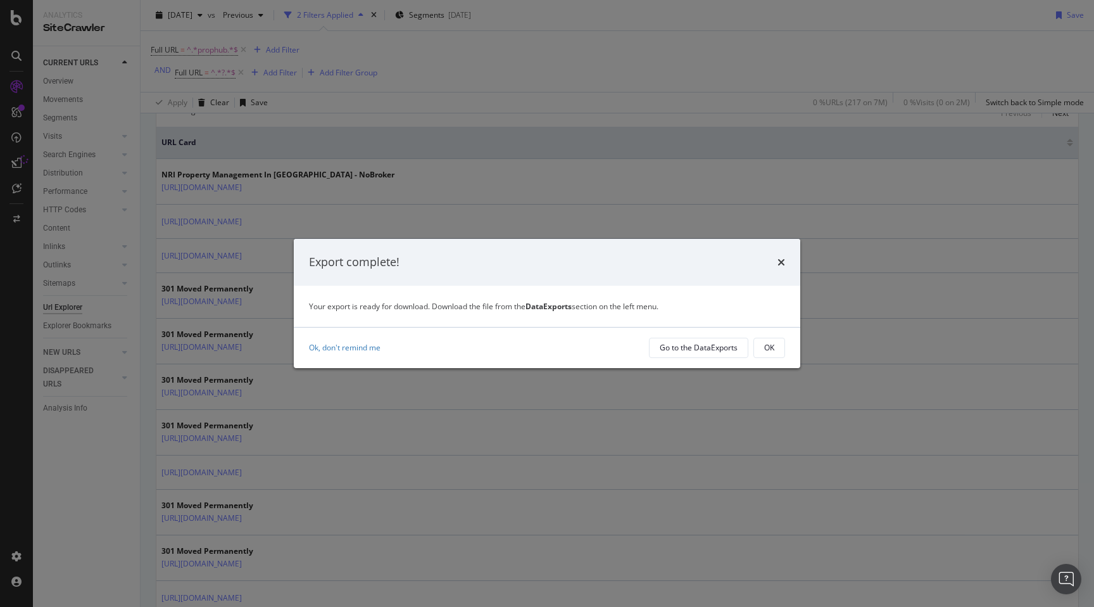
scroll to position [286, 0]
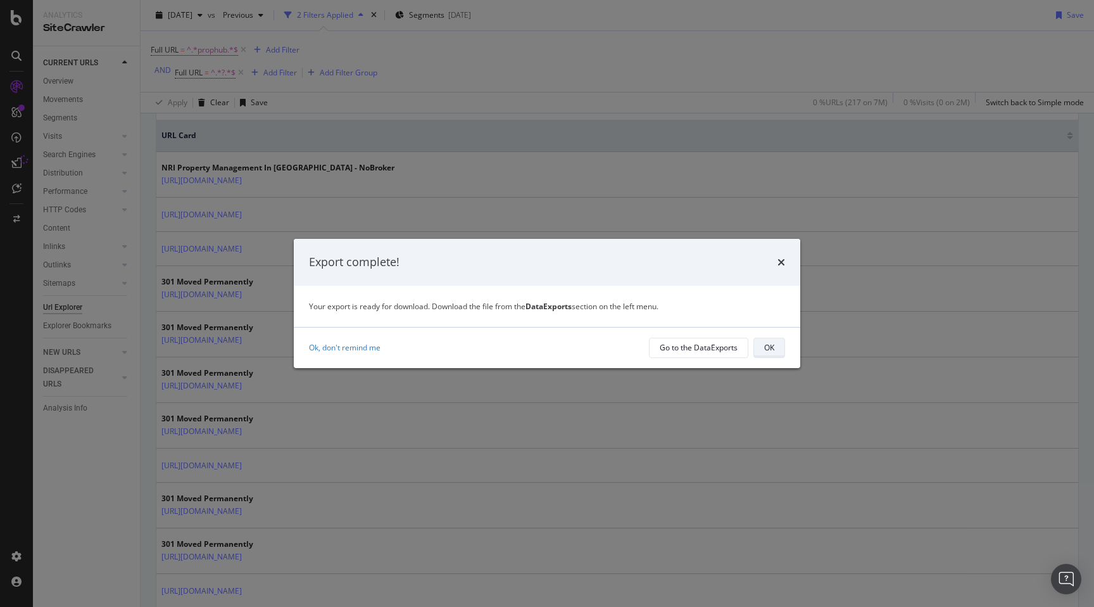
click at [772, 348] on div "OK" at bounding box center [769, 347] width 10 height 11
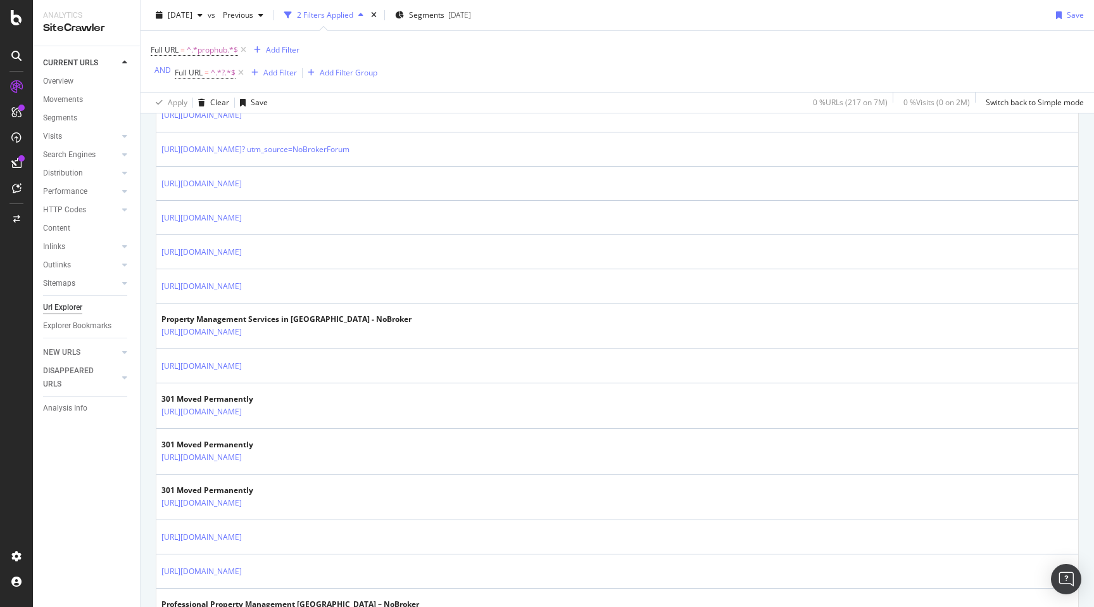
scroll to position [1332, 0]
click at [282, 68] on div "Add Filter" at bounding box center [280, 72] width 34 height 11
click at [515, 54] on div "Full URL = ^.*prophub.*$ Add Filter AND Full URL = ^.*?.*$ Add Filter Add Filte…" at bounding box center [617, 61] width 933 height 61
click at [350, 66] on div "Add Filter Group" at bounding box center [340, 73] width 75 height 14
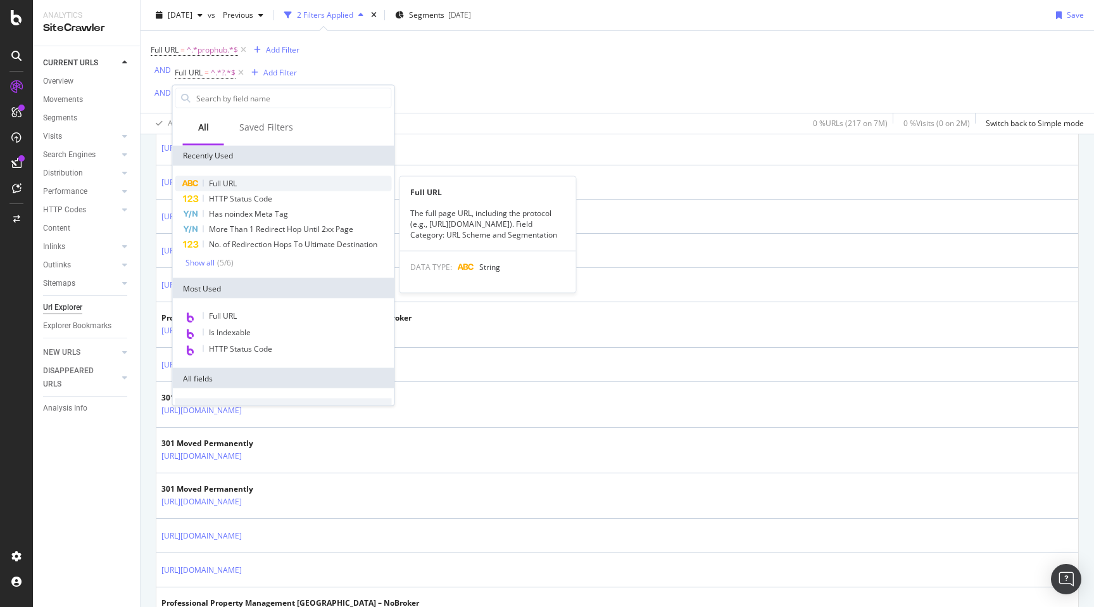
click at [228, 180] on span "Full URL" at bounding box center [223, 183] width 28 height 11
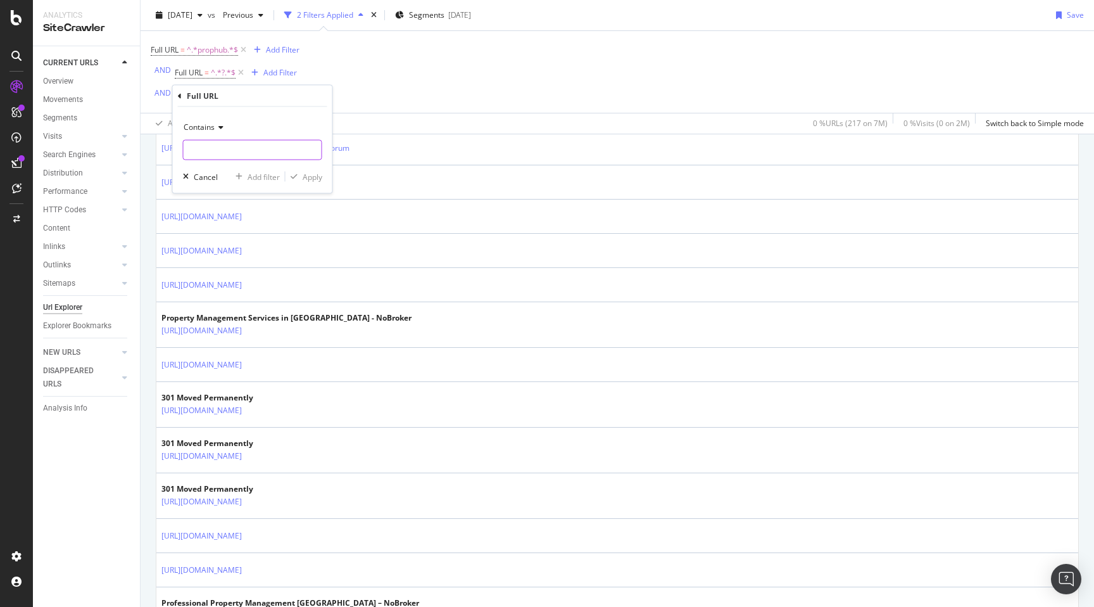
click at [221, 144] on input "text" at bounding box center [253, 150] width 138 height 20
type input "isHybrid"
click at [312, 180] on div "Apply" at bounding box center [313, 176] width 20 height 11
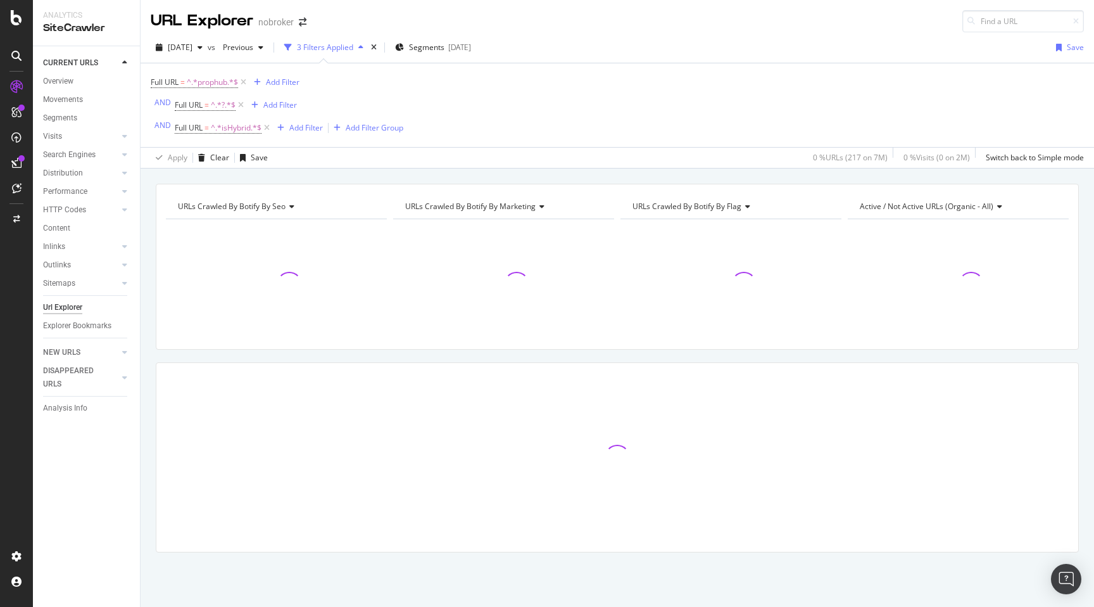
click at [146, 201] on div "URLs Crawled By Botify By seo Chart (by Value) Table Expand Export as CSV Expor…" at bounding box center [617, 390] width 953 height 413
click at [230, 125] on span "^.*isHybrid.*$" at bounding box center [236, 128] width 51 height 18
click at [206, 157] on span "Contains" at bounding box center [199, 158] width 31 height 11
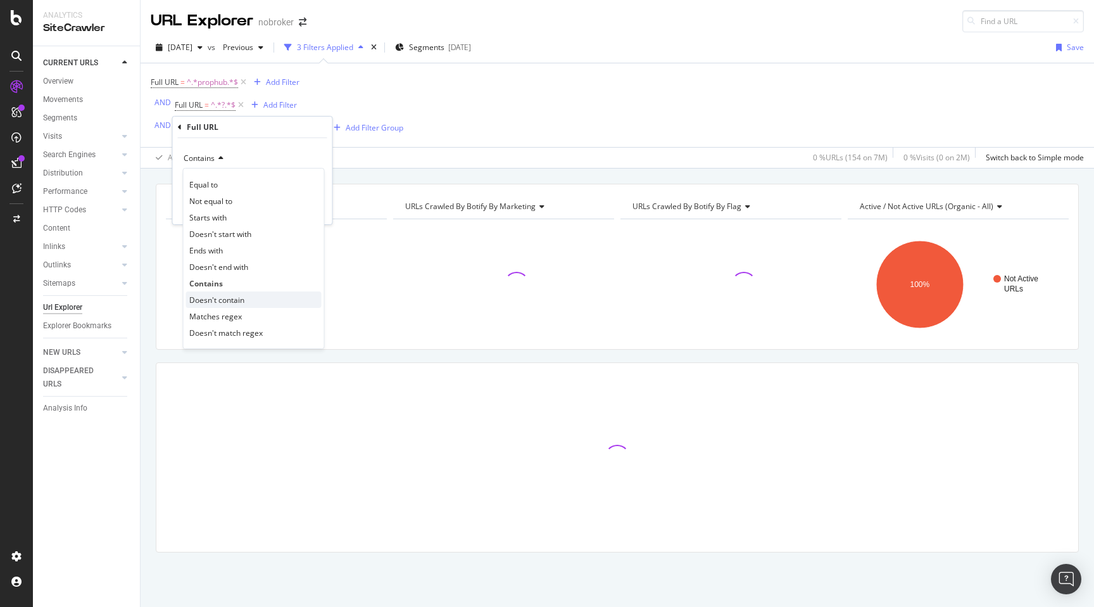
click at [215, 303] on span "Doesn't contain" at bounding box center [216, 299] width 55 height 11
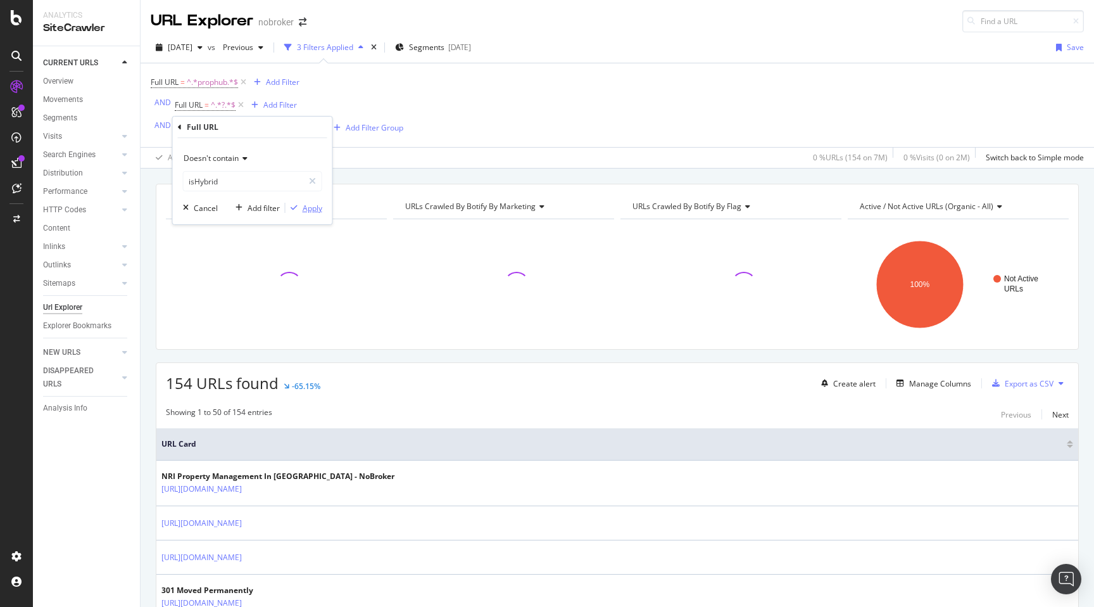
click at [312, 213] on div "Apply" at bounding box center [313, 208] width 20 height 11
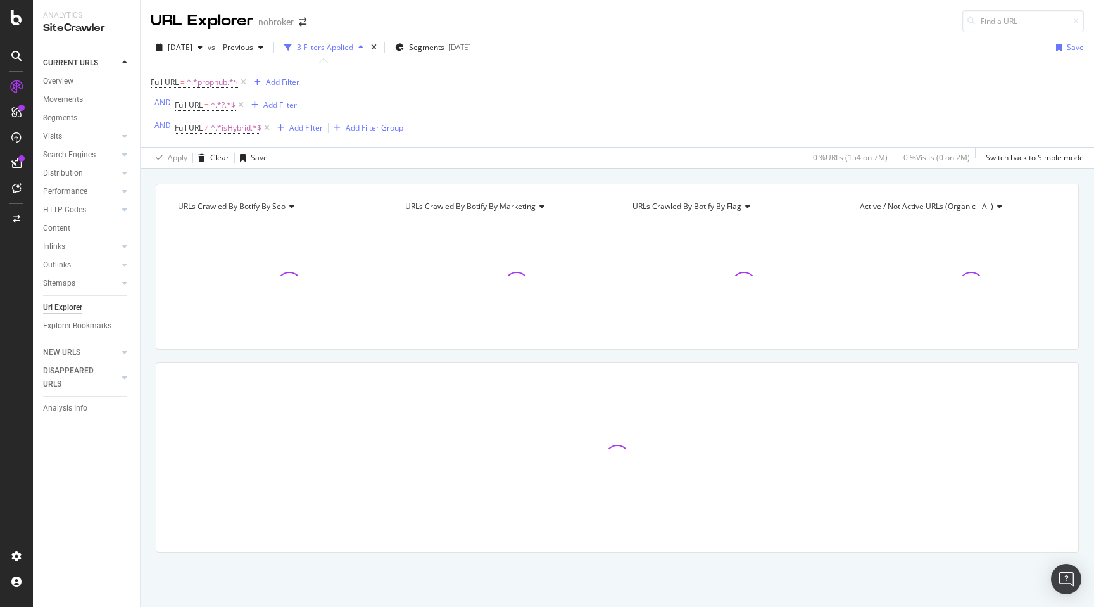
click at [147, 242] on div "URLs Crawled By Botify By seo Chart (by Value) Table Expand Export as CSV Expor…" at bounding box center [617, 390] width 953 height 413
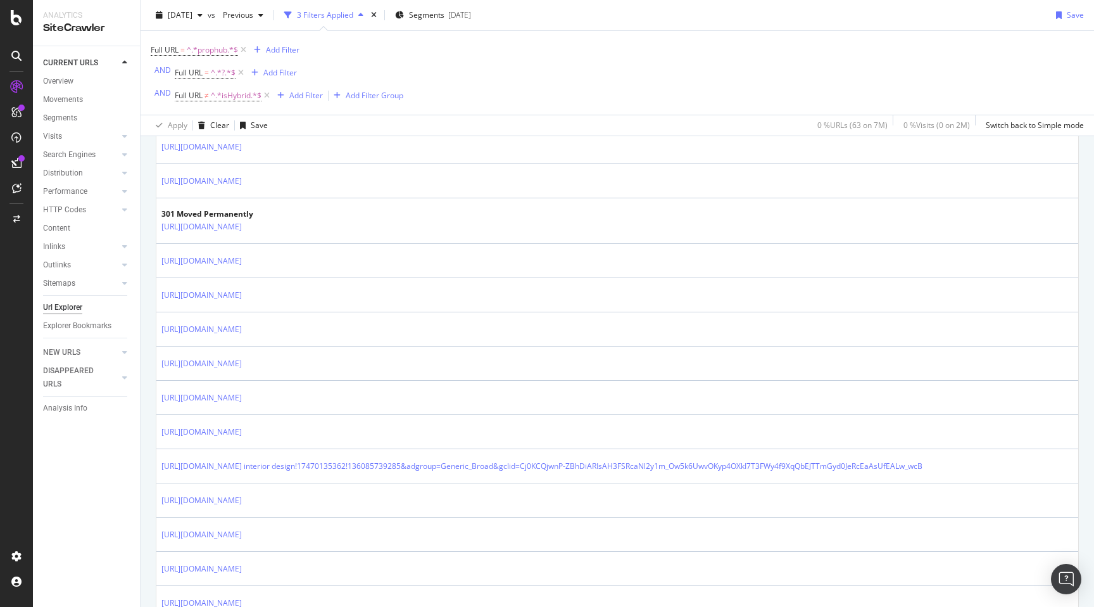
scroll to position [2012, 0]
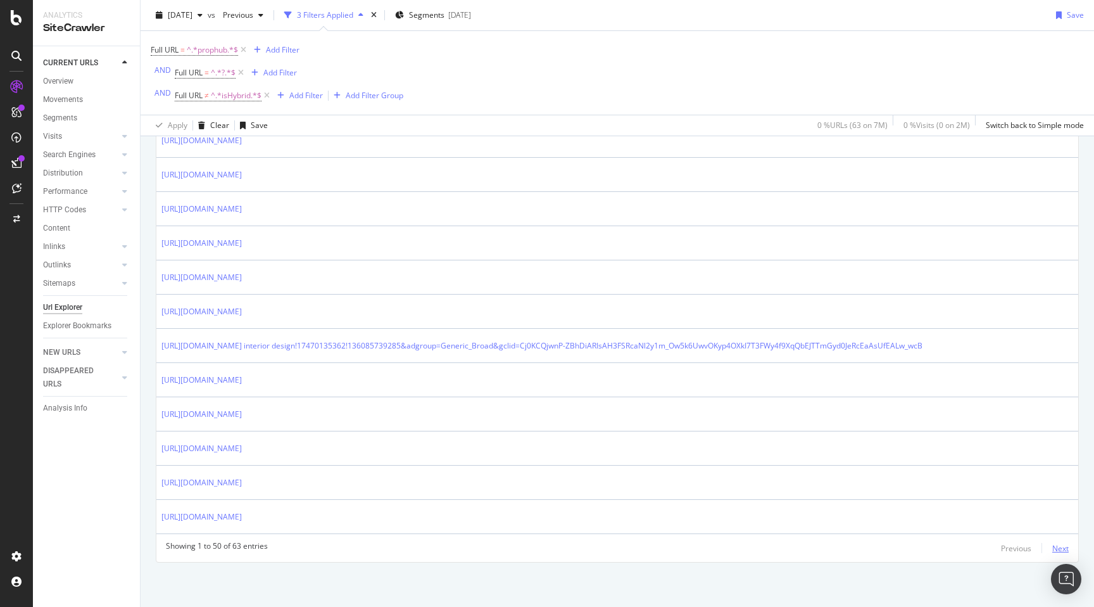
click at [1062, 545] on div "Next" at bounding box center [1060, 548] width 16 height 11
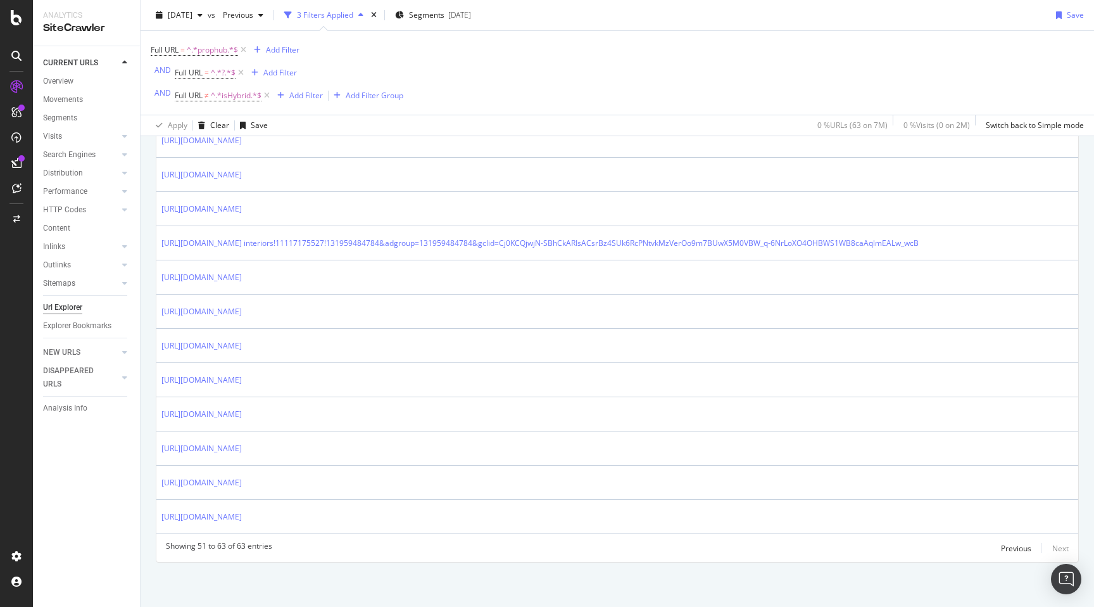
scroll to position [0, 0]
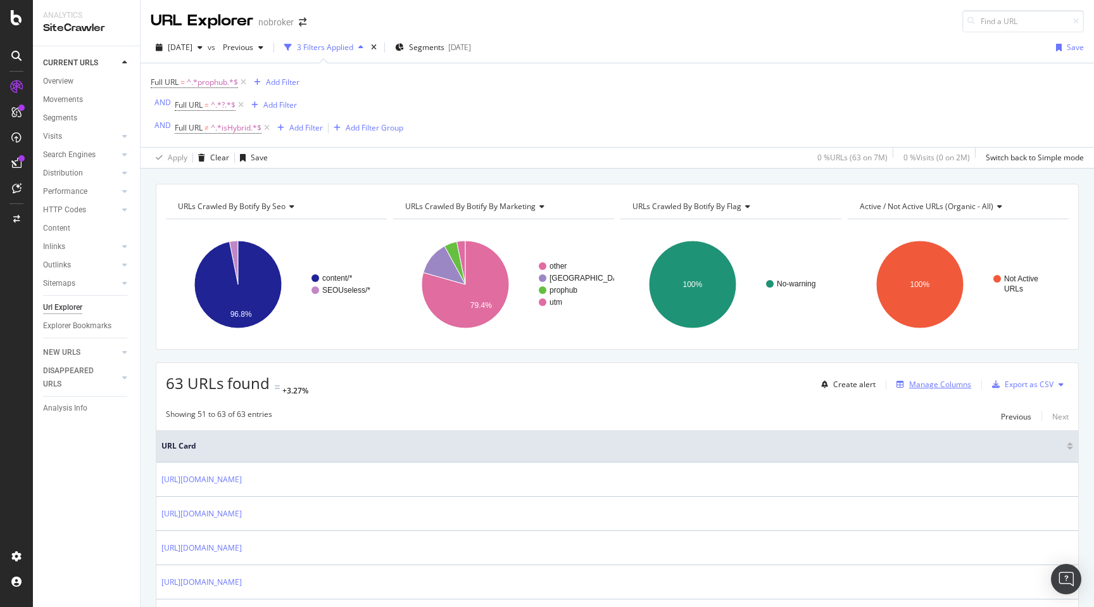
click at [941, 384] on div "Manage Columns" at bounding box center [940, 384] width 62 height 11
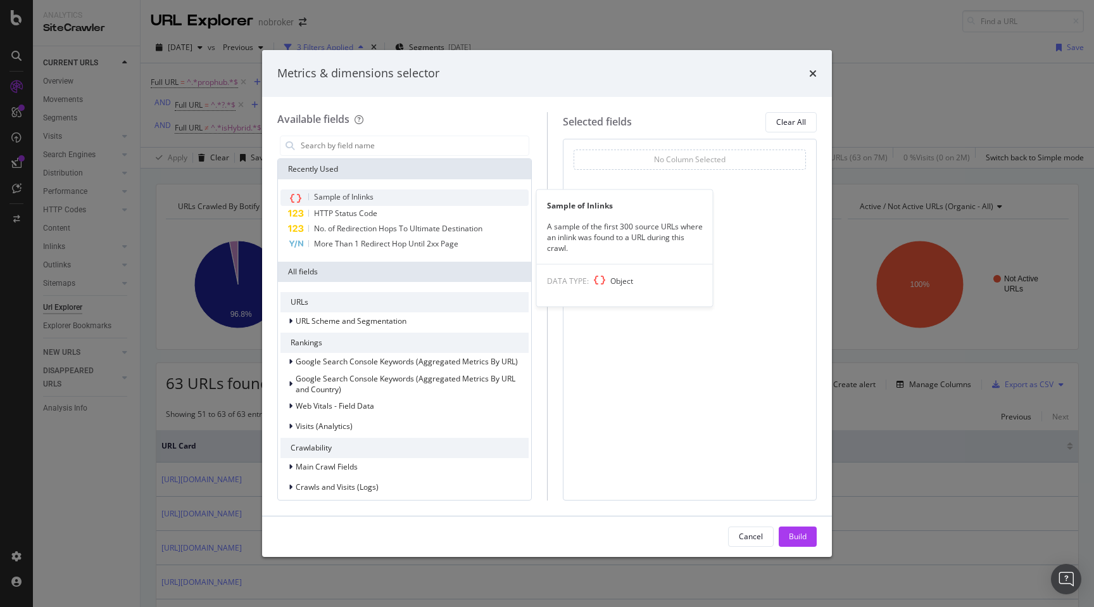
click at [365, 197] on span "Sample of Inlinks" at bounding box center [344, 196] width 60 height 11
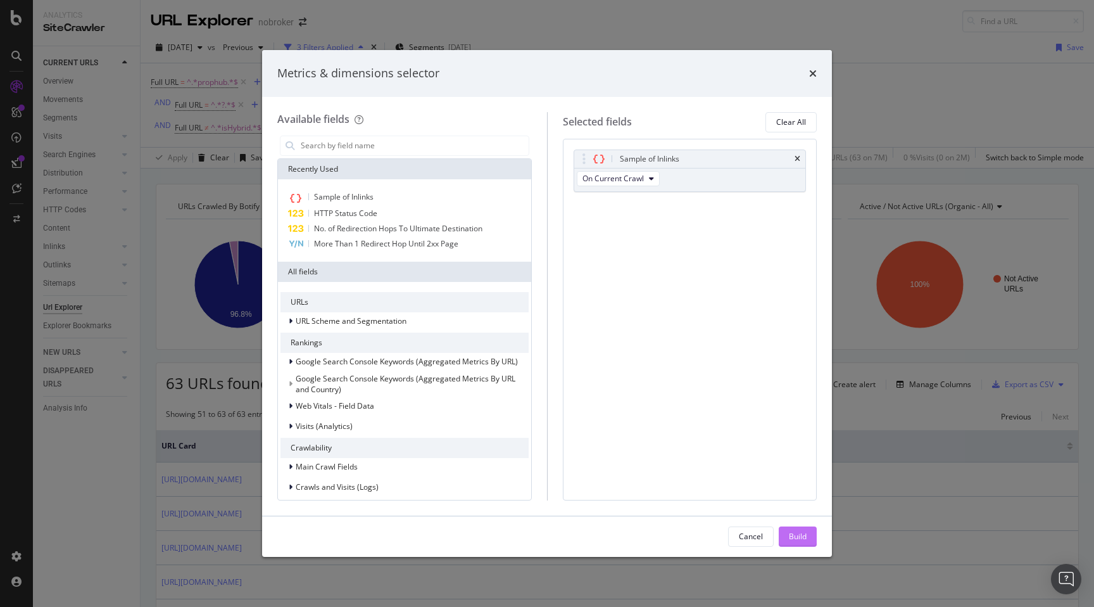
click at [790, 532] on div "Build" at bounding box center [798, 536] width 18 height 11
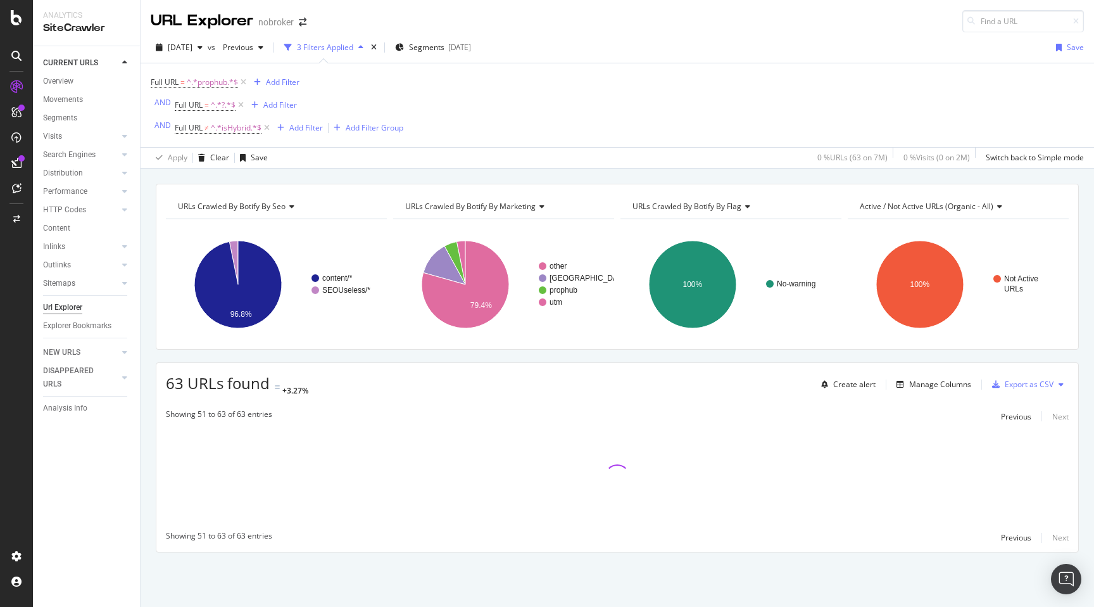
click at [147, 345] on div "URLs Crawled By Botify By seo Chart (by Value) Table Expand Export as CSV Expor…" at bounding box center [617, 390] width 953 height 413
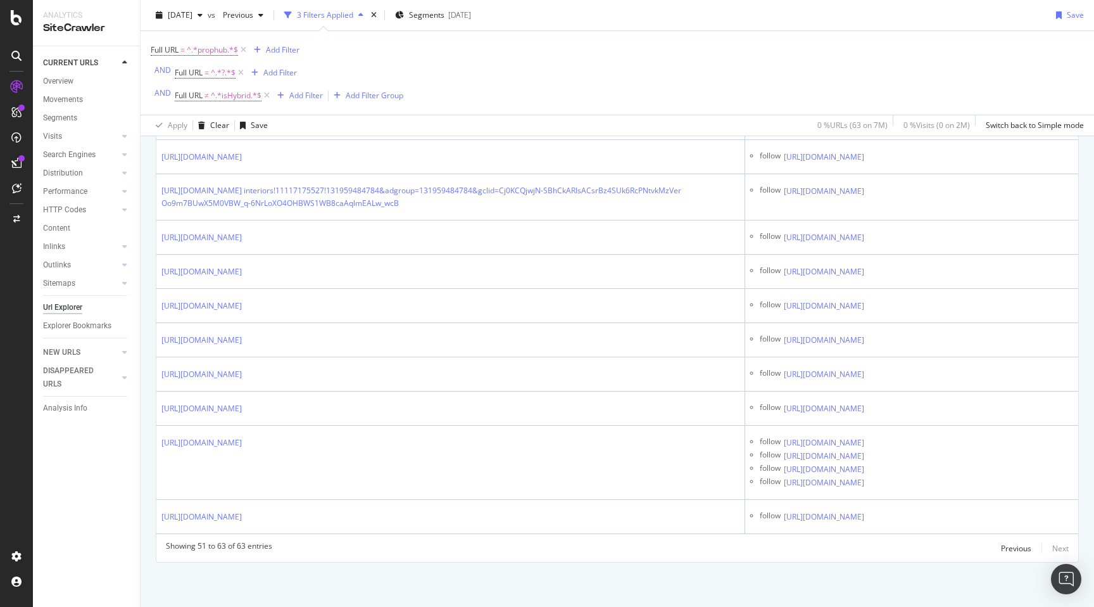
scroll to position [786, 0]
click at [1018, 549] on div "Previous" at bounding box center [1016, 548] width 30 height 11
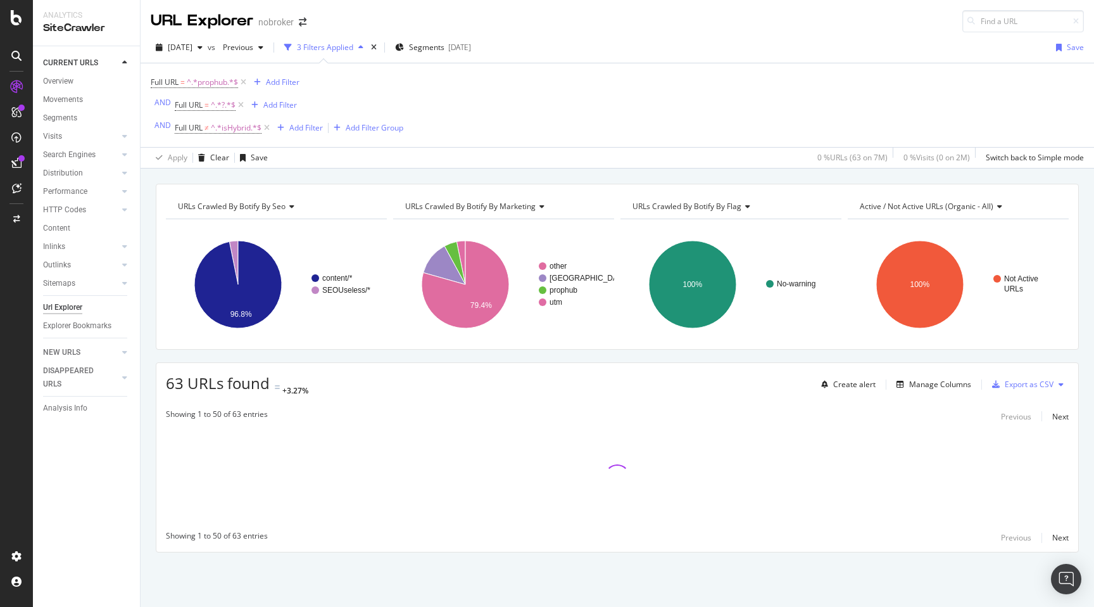
click at [145, 381] on div "URLs Crawled By Botify By seo Chart (by Value) Table Expand Export as CSV Expor…" at bounding box center [617, 390] width 953 height 413
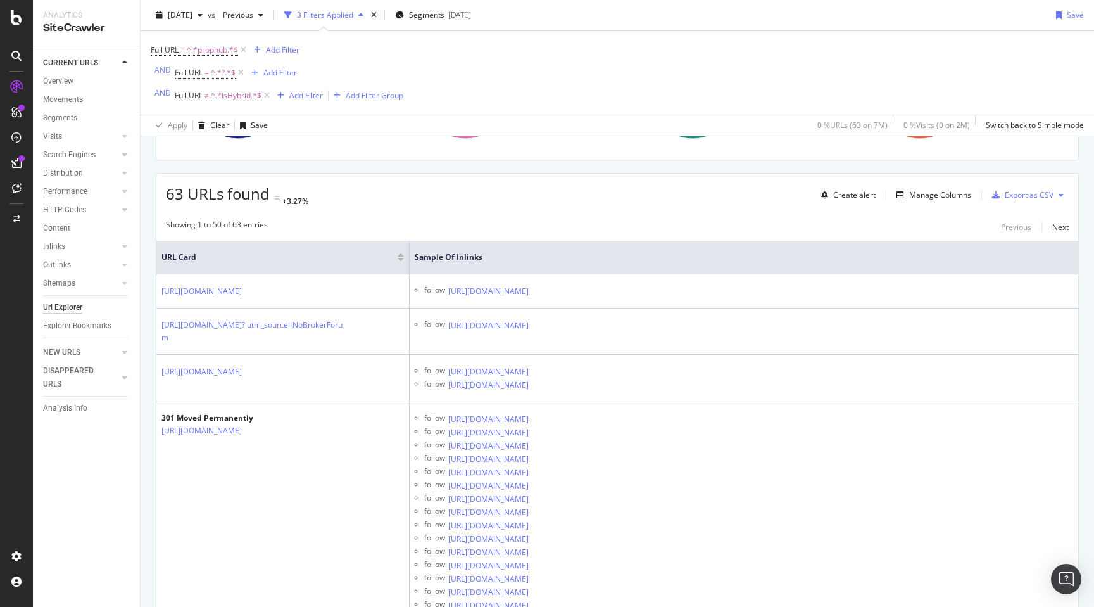
scroll to position [192, 0]
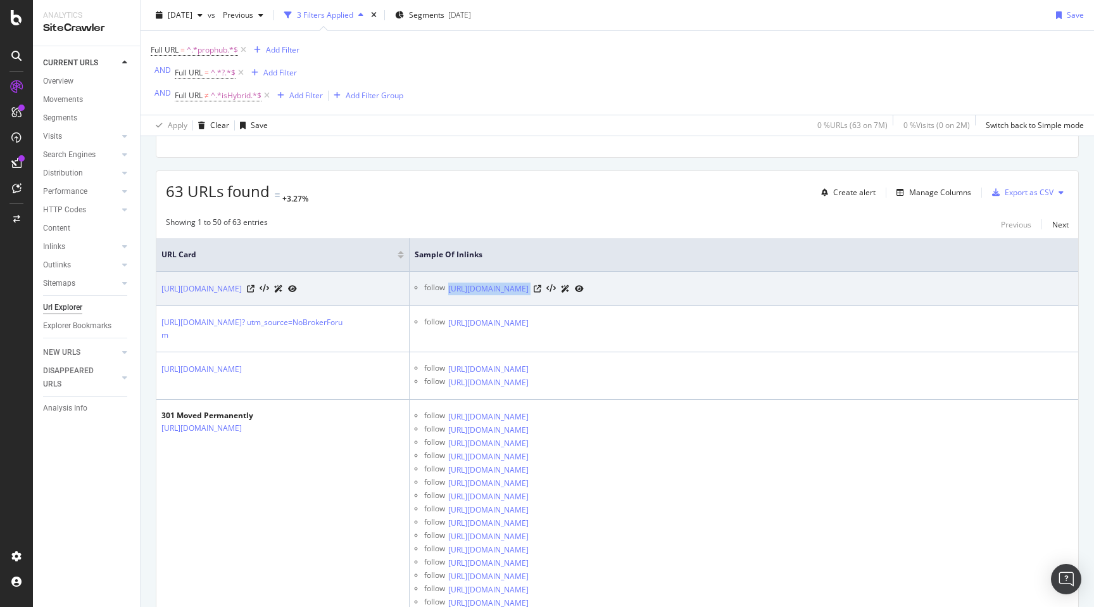
drag, startPoint x: 446, startPoint y: 286, endPoint x: 645, endPoint y: 287, distance: 198.8
click at [645, 287] on div "follow [URL][DOMAIN_NAME]" at bounding box center [748, 288] width 649 height 13
copy tbody "[URL][DOMAIN_NAME]"
